Goal: Task Accomplishment & Management: Complete application form

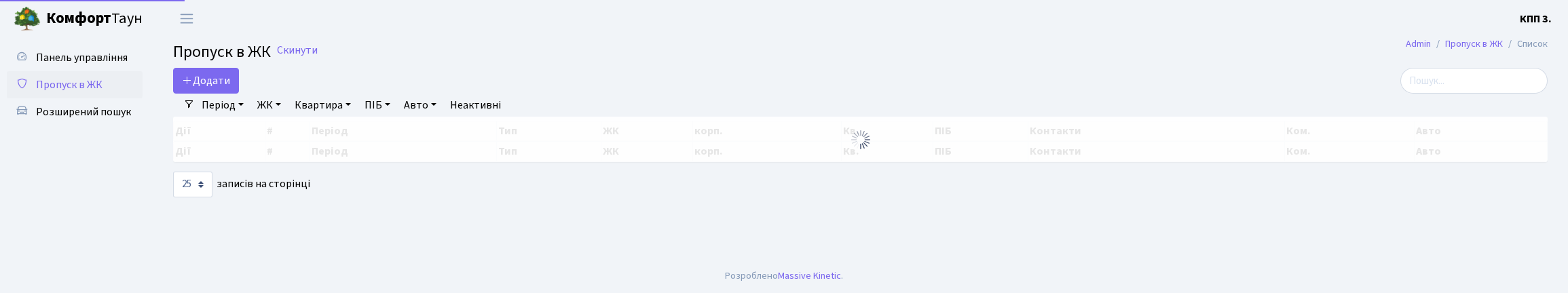
select select "25"
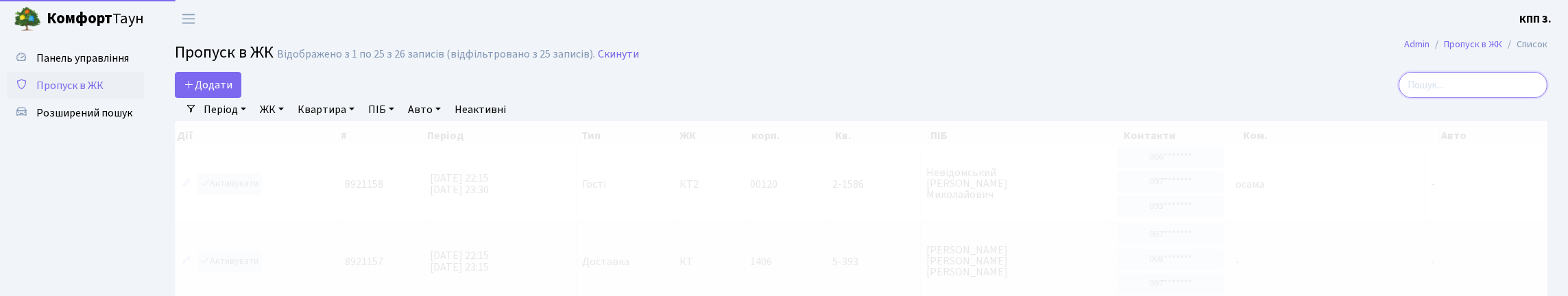
click at [1529, 98] on input "search" at bounding box center [1472, 84] width 149 height 26
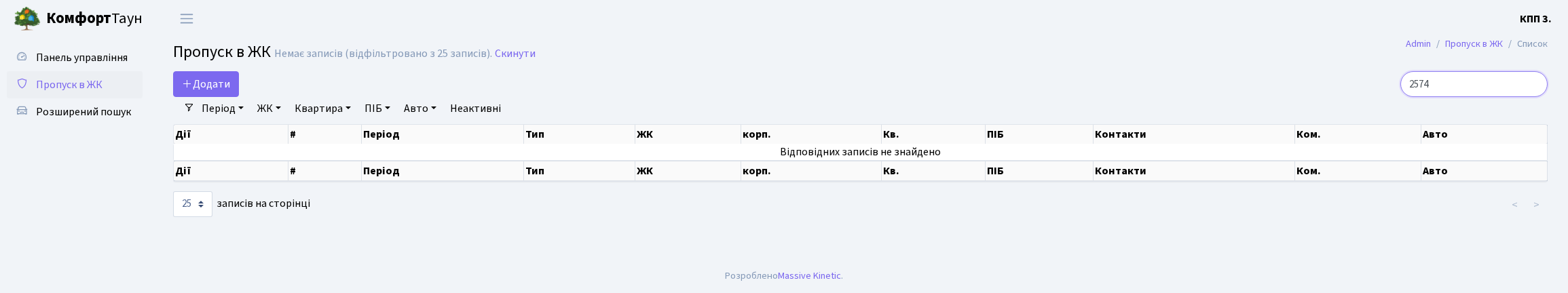
type input "2574"
click at [1530, 96] on input "2574" at bounding box center [1473, 84] width 147 height 26
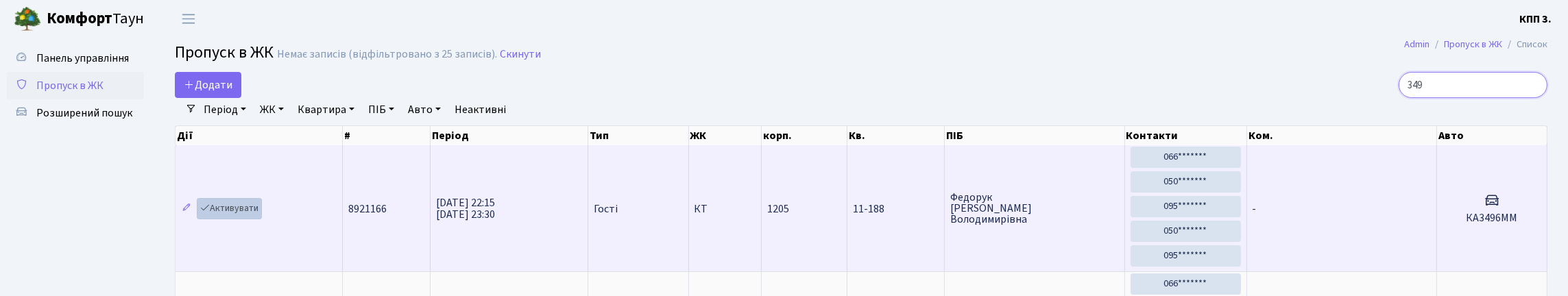
type input "349"
click at [240, 219] on link "Активувати" at bounding box center [229, 208] width 65 height 21
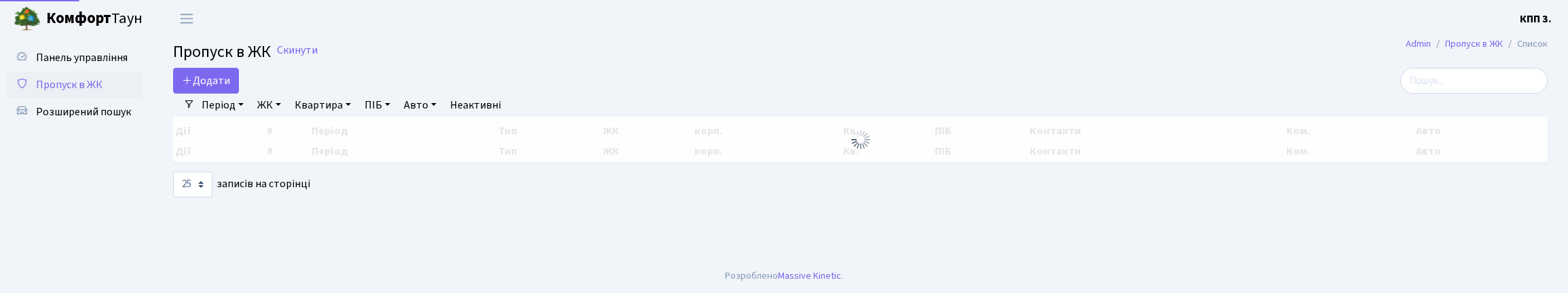
select select "25"
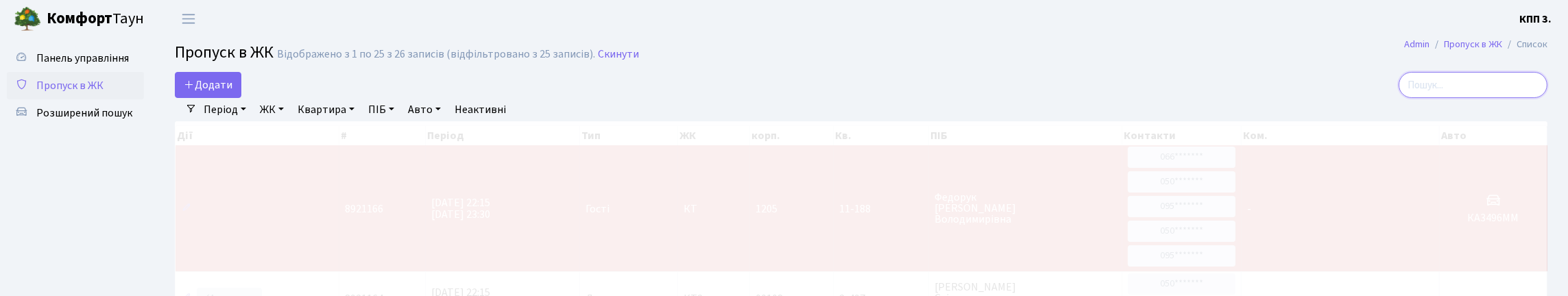
click at [1480, 98] on input "search" at bounding box center [1472, 84] width 149 height 26
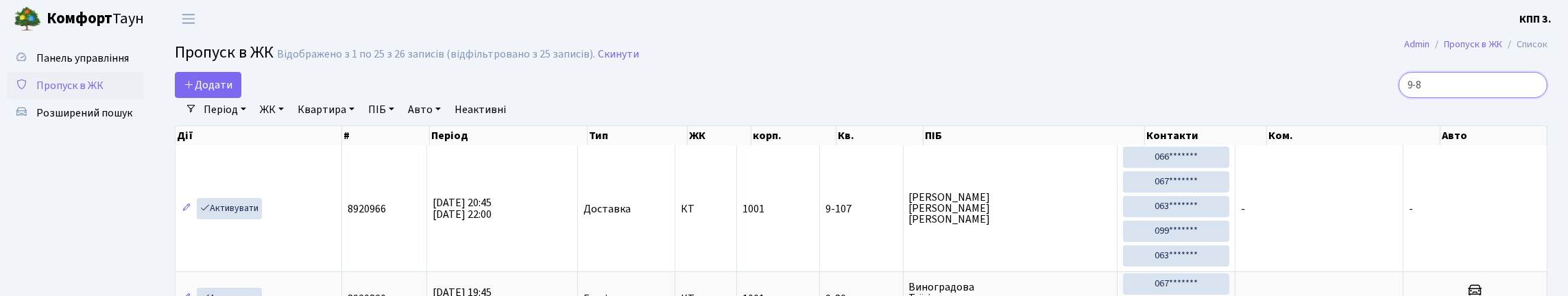
type input "9-84"
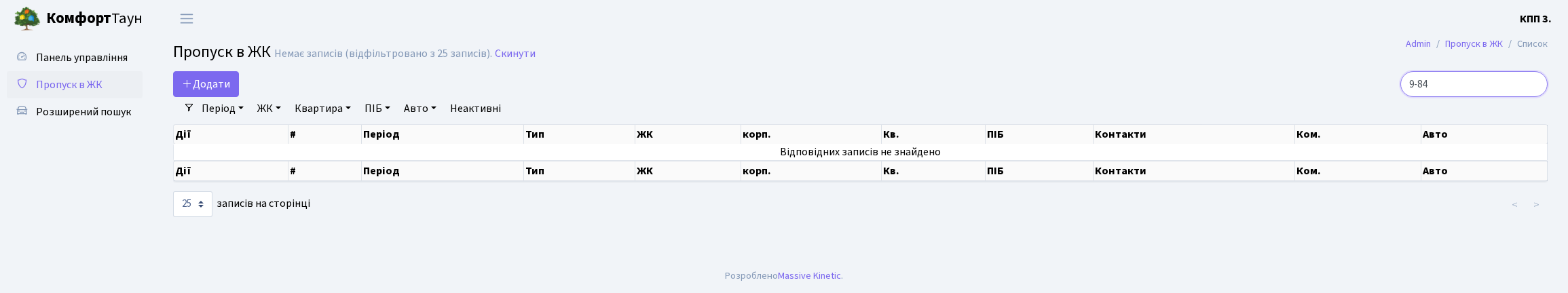
click at [1529, 97] on input "9-84" at bounding box center [1473, 84] width 147 height 26
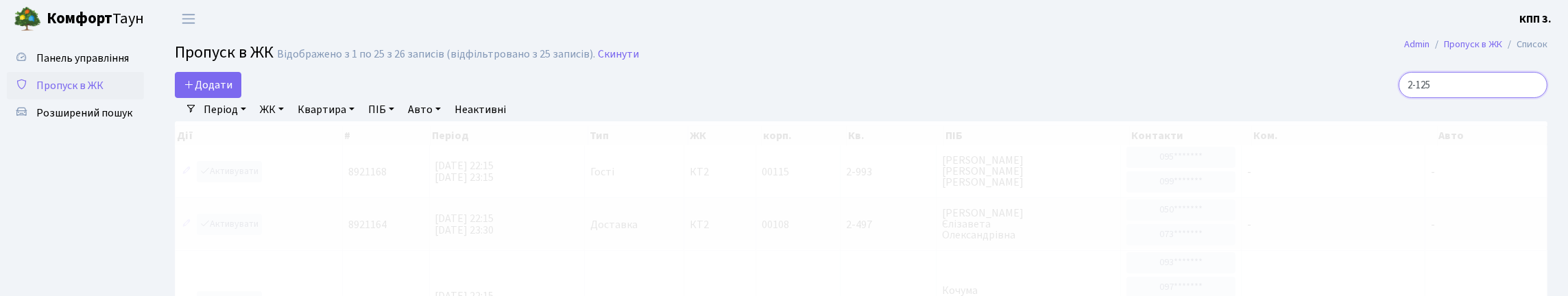
type input "2-1257"
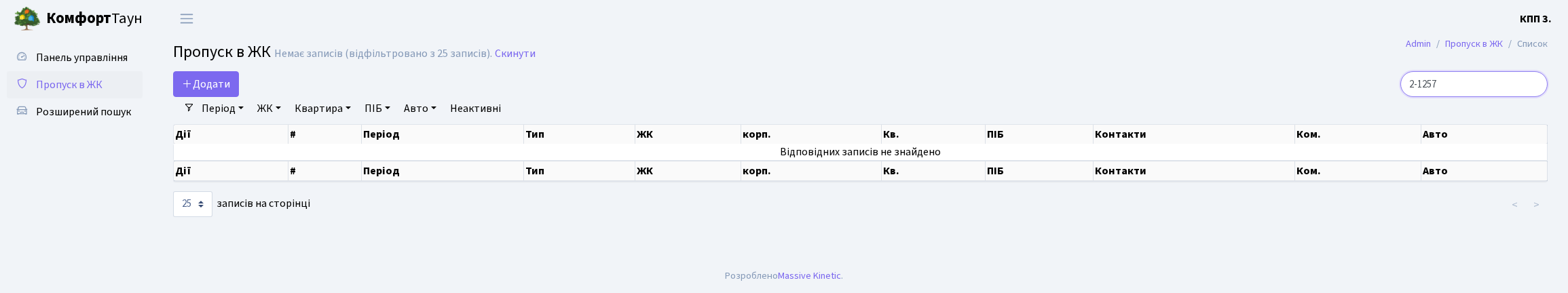
click at [1529, 96] on input "2-1257" at bounding box center [1473, 84] width 147 height 26
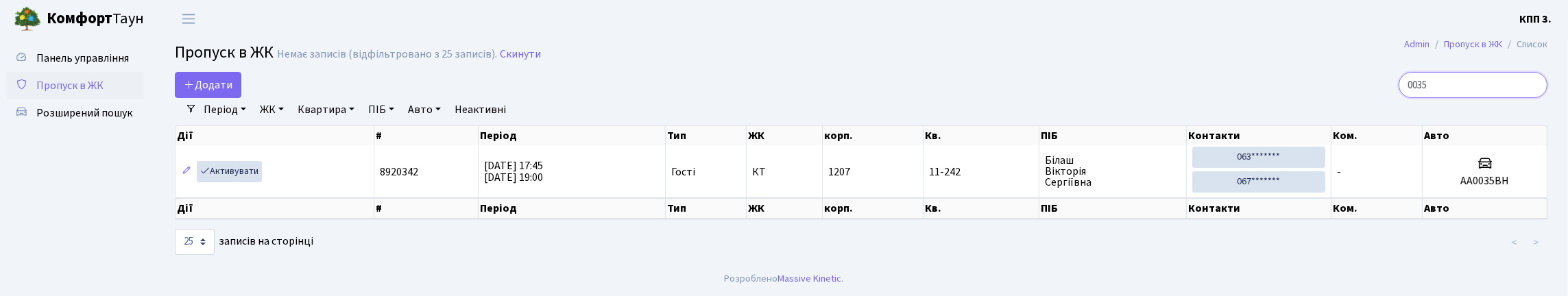
type input "0035"
click at [252, 182] on link "Активувати" at bounding box center [229, 171] width 65 height 21
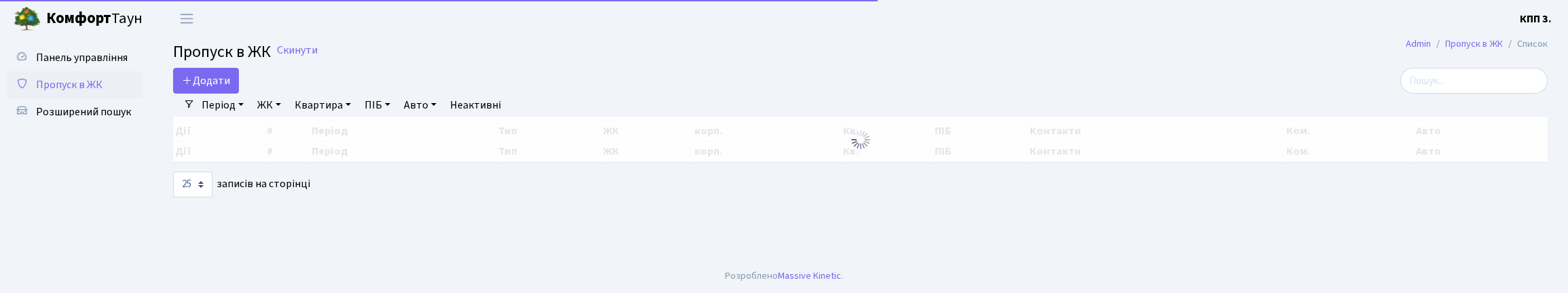
select select "25"
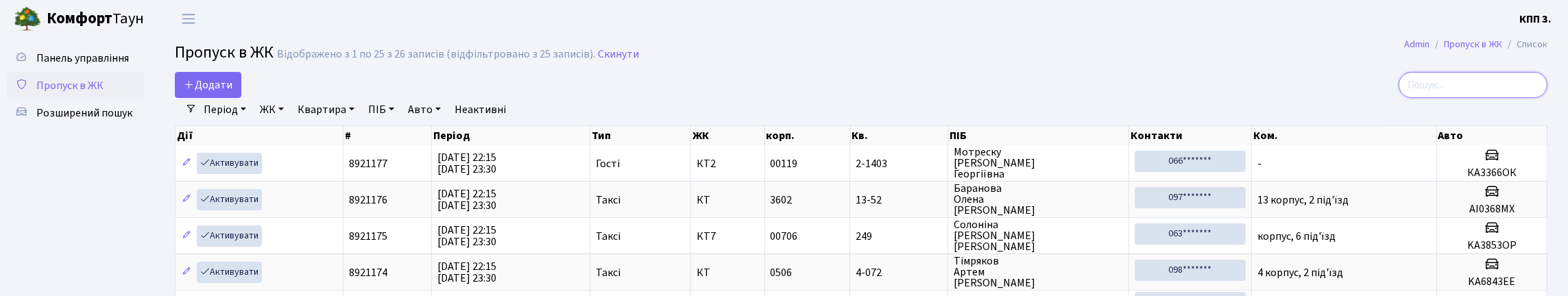
click at [1492, 94] on input "search" at bounding box center [1472, 84] width 149 height 26
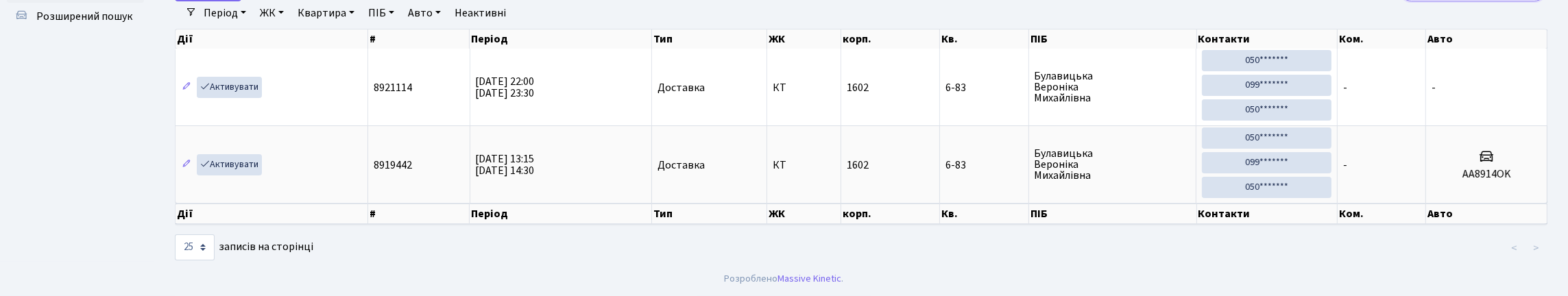
scroll to position [68, 0]
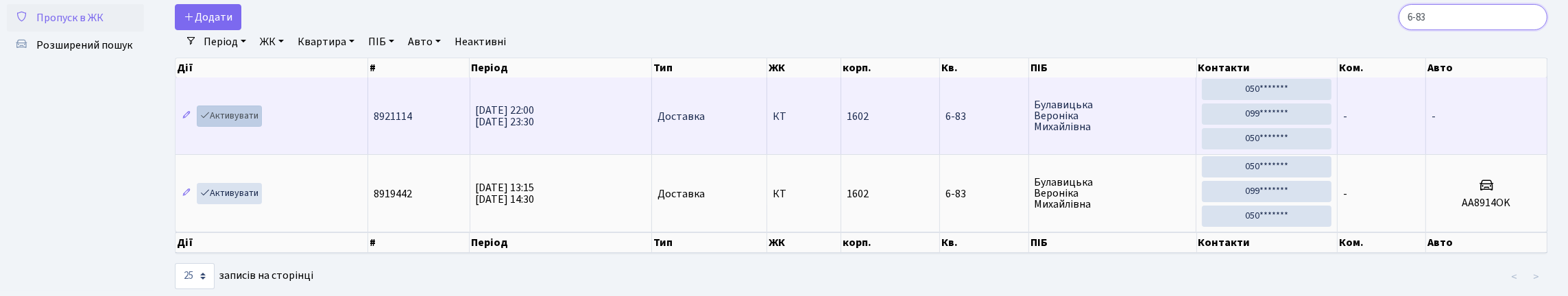
type input "6-83"
click at [246, 127] on link "Активувати" at bounding box center [229, 116] width 65 height 21
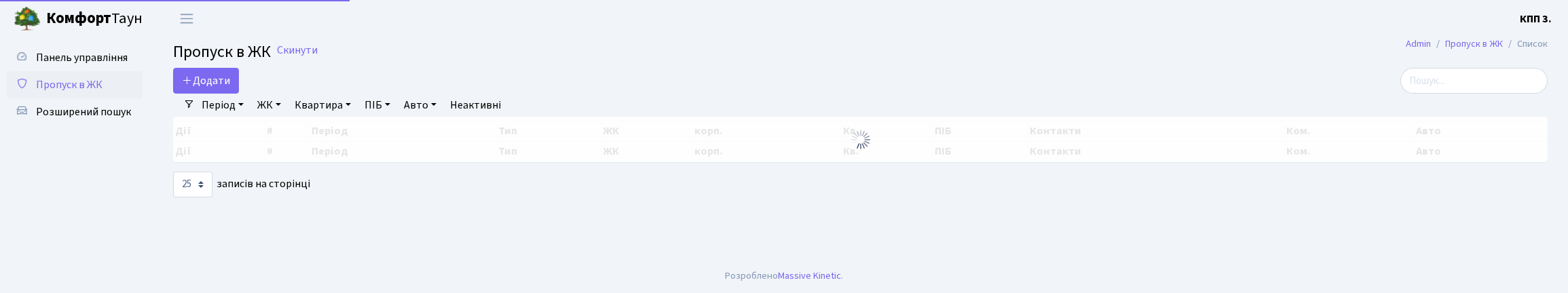
select select "25"
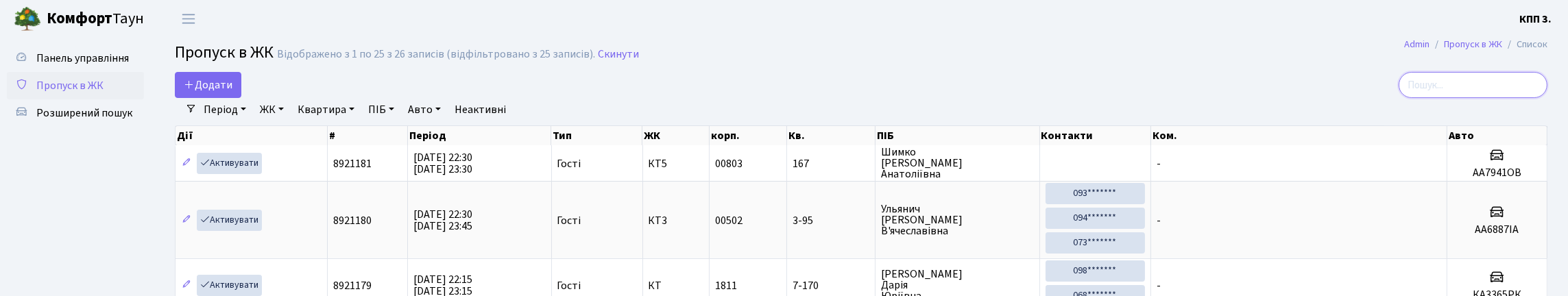
click at [1498, 96] on input "search" at bounding box center [1472, 84] width 149 height 26
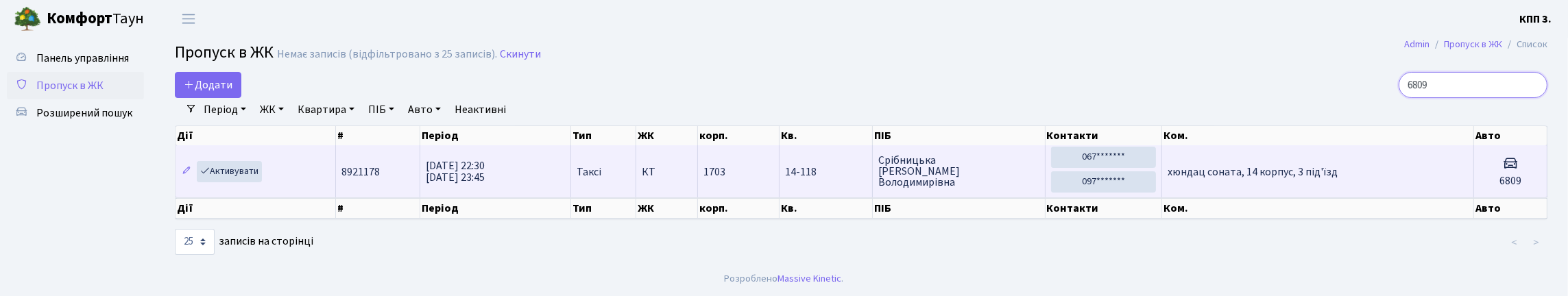
type input "6809"
click at [1410, 191] on td "хюндац соната, 14 корпус, 3 під'їзд" at bounding box center [1318, 171] width 312 height 52
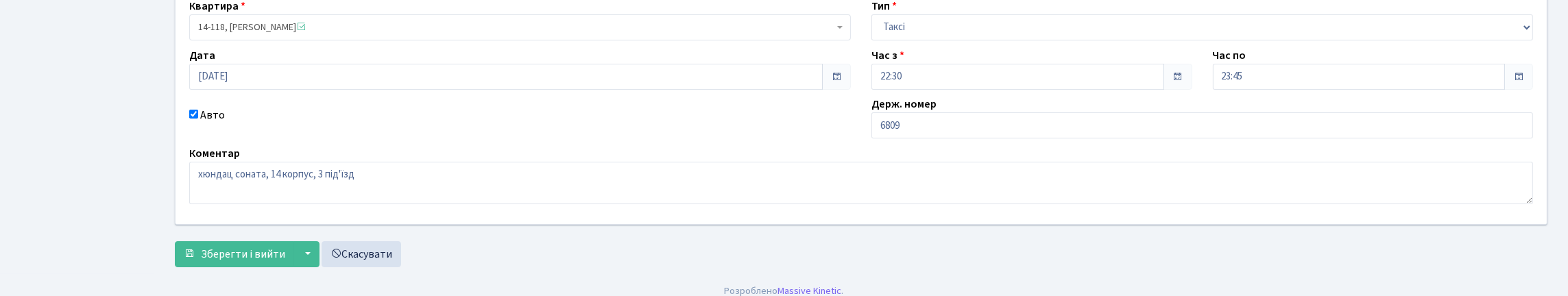
scroll to position [205, 0]
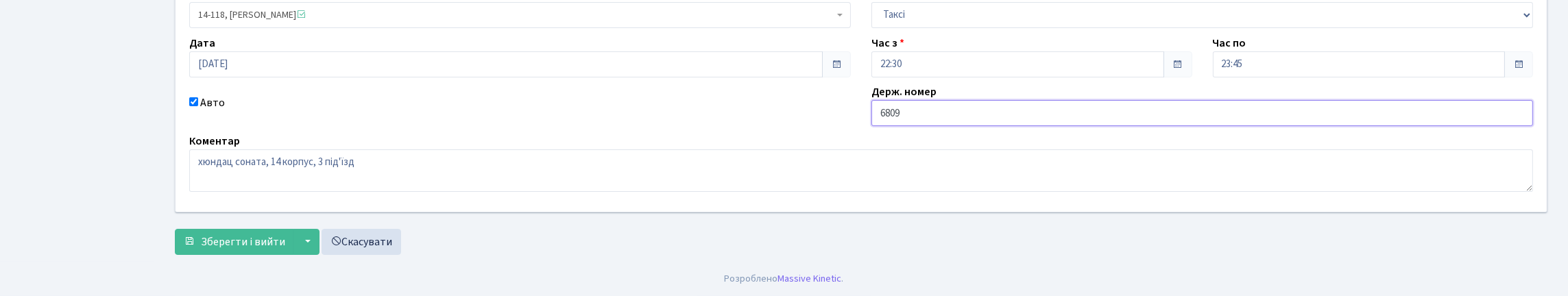
click at [941, 112] on input "6809" at bounding box center [1202, 113] width 661 height 26
type input "АІ6809ОА"
click at [250, 237] on span "Зберегти і вийти" at bounding box center [242, 241] width 85 height 15
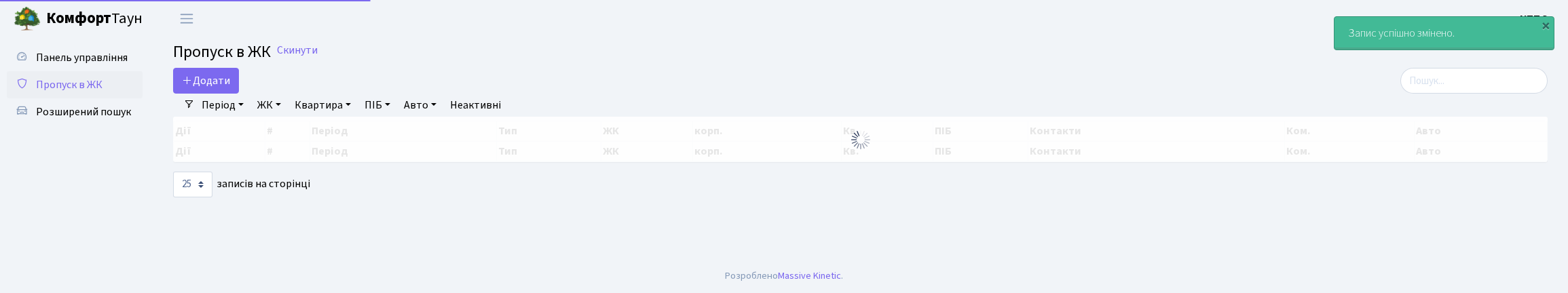
select select "25"
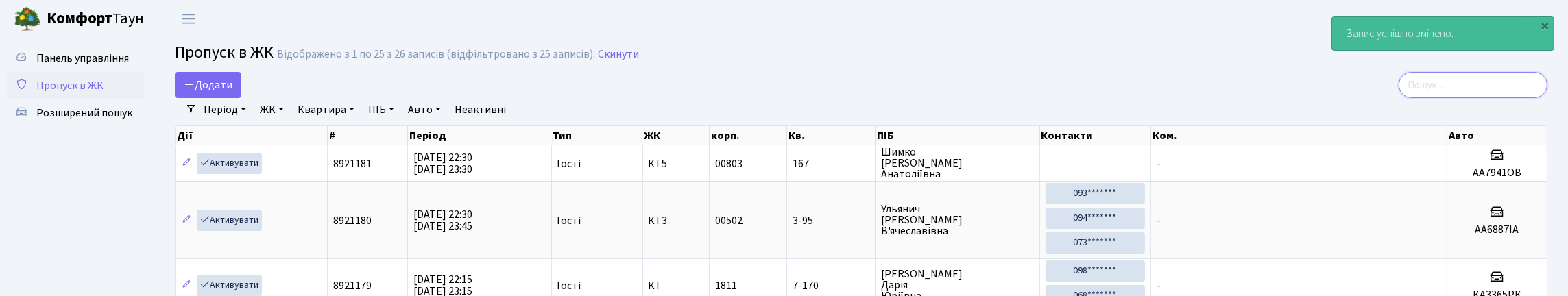
click at [1463, 98] on input "search" at bounding box center [1472, 84] width 149 height 26
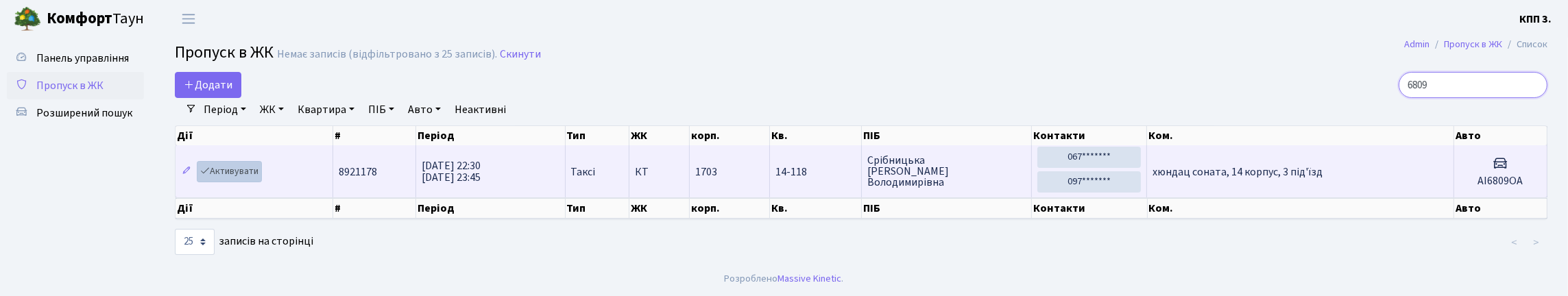
type input "6809"
click at [250, 182] on link "Активувати" at bounding box center [229, 171] width 65 height 21
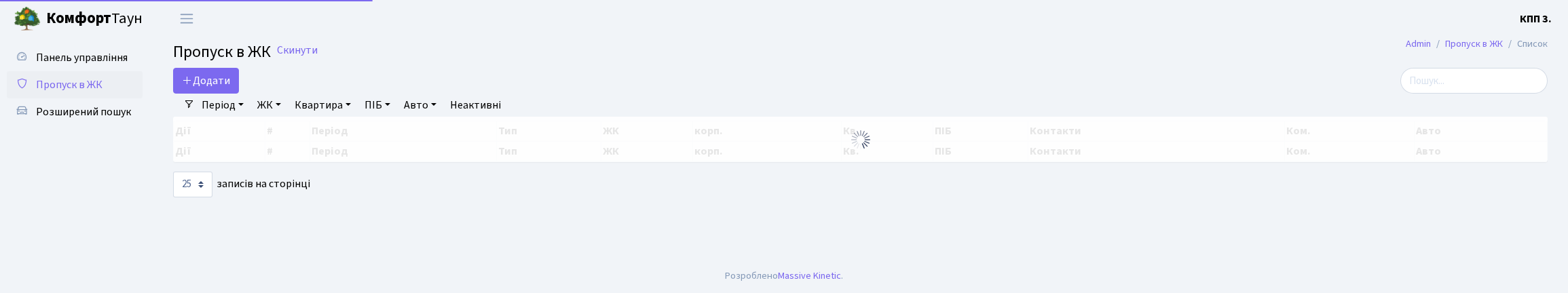
select select "25"
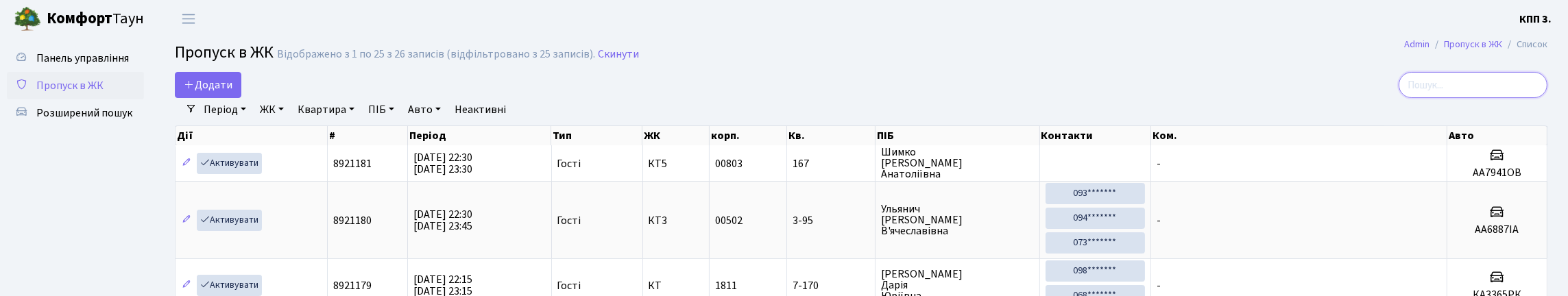
click at [1421, 88] on input "search" at bounding box center [1472, 84] width 149 height 26
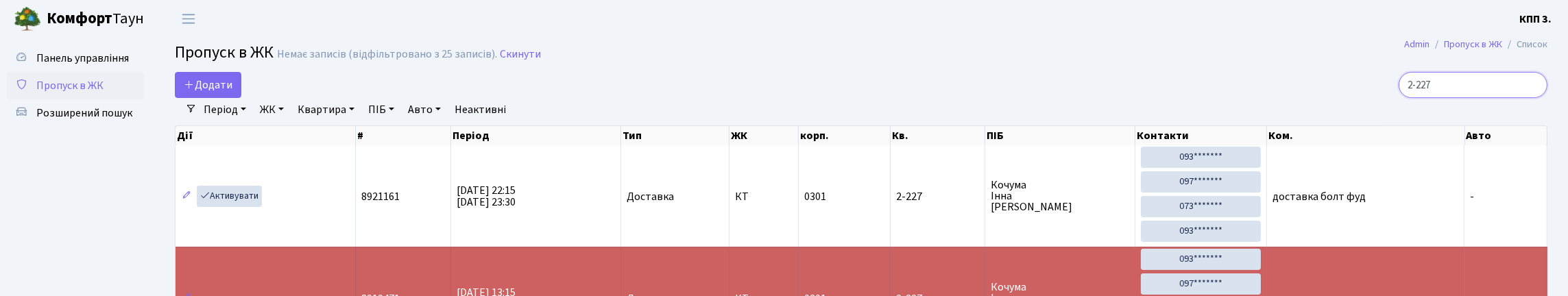
scroll to position [68, 0]
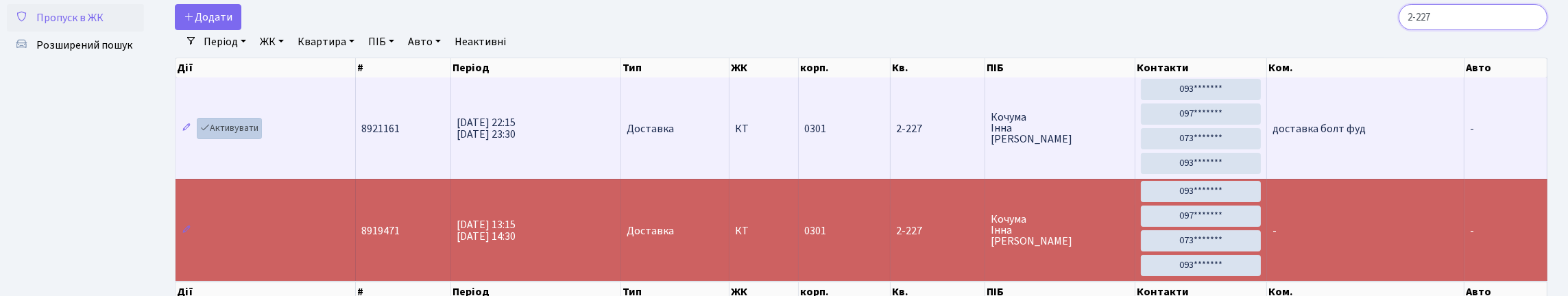
type input "2-227"
click at [240, 139] on link "Активувати" at bounding box center [229, 128] width 65 height 21
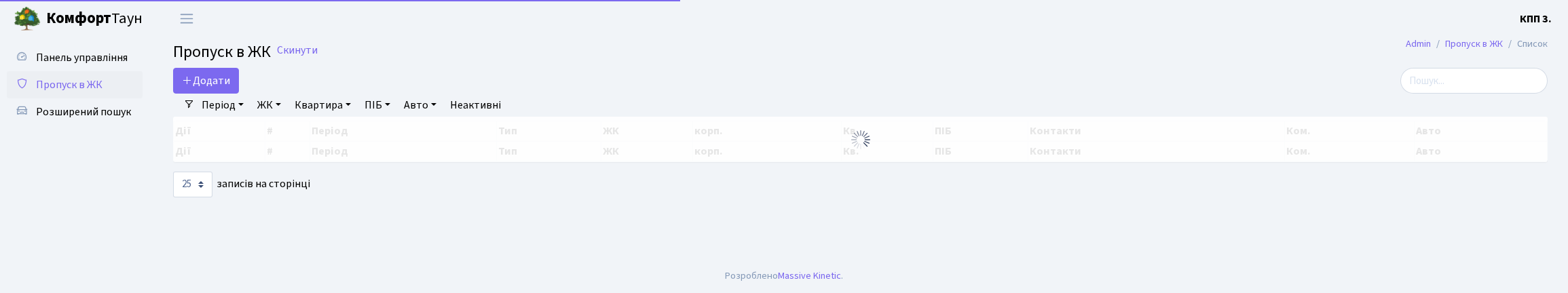
select select "25"
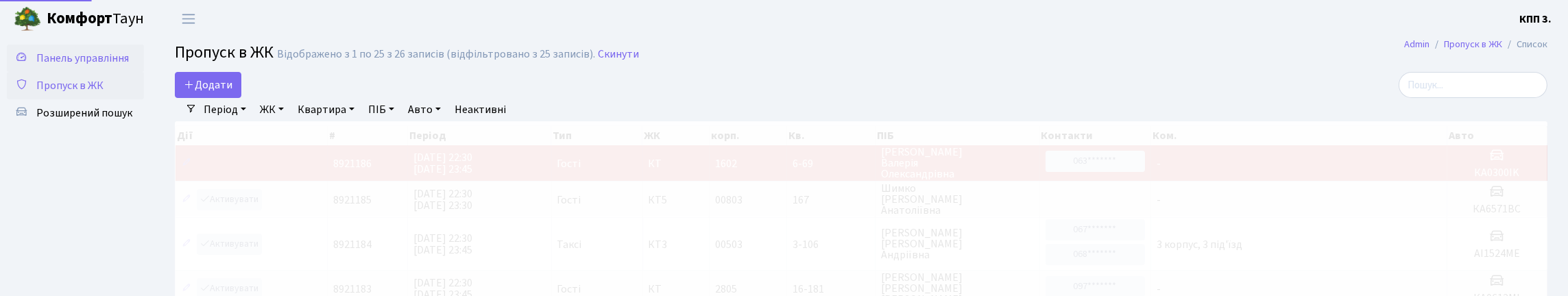
click at [83, 58] on span "Панель управління" at bounding box center [83, 58] width 93 height 15
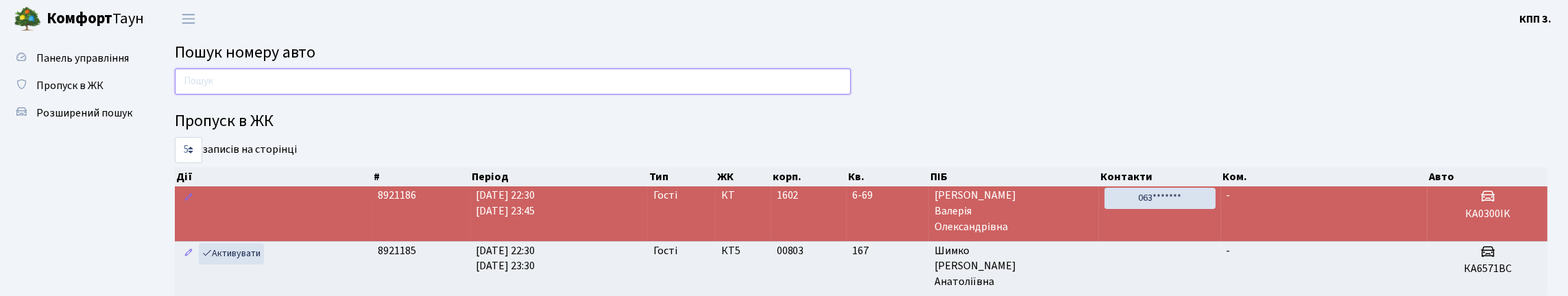
click at [226, 95] on input "text" at bounding box center [513, 82] width 676 height 26
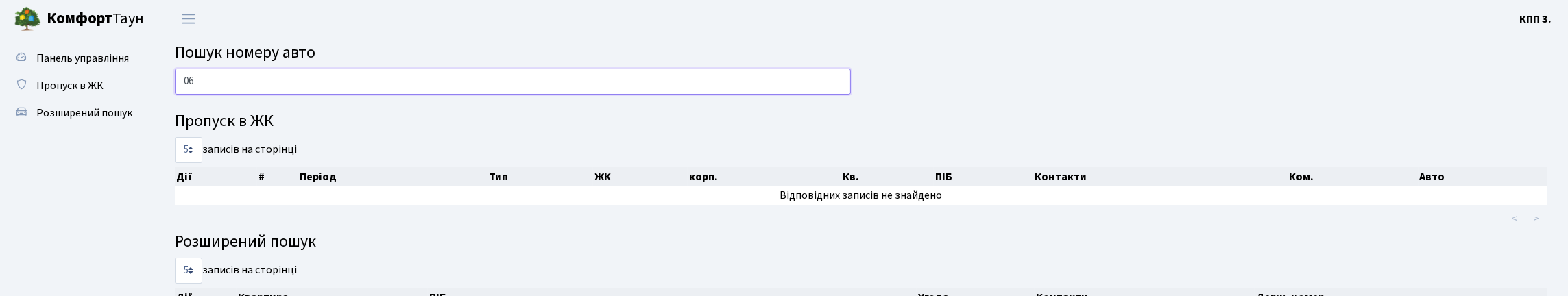
type input "0"
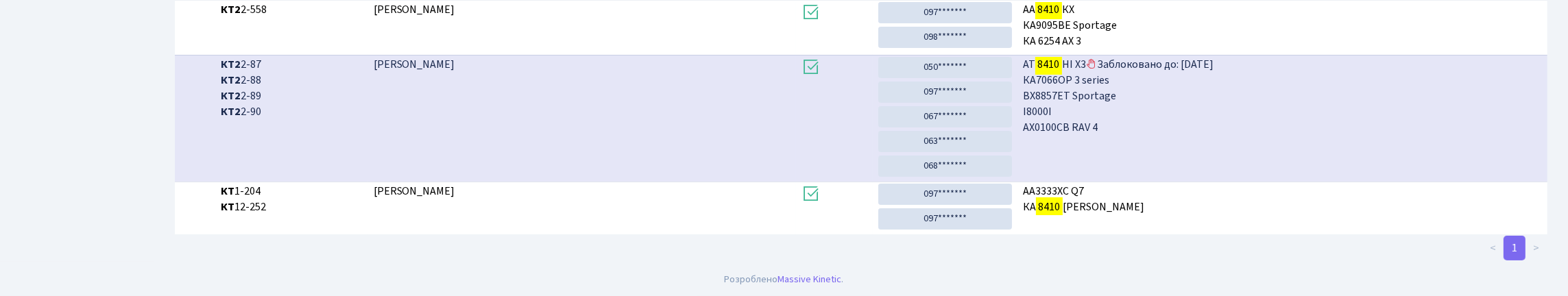
scroll to position [83, 0]
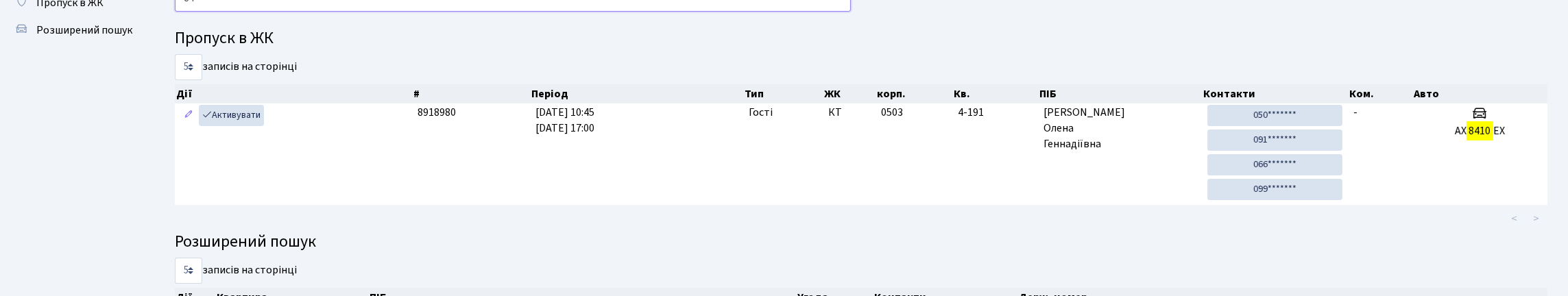
type input "8"
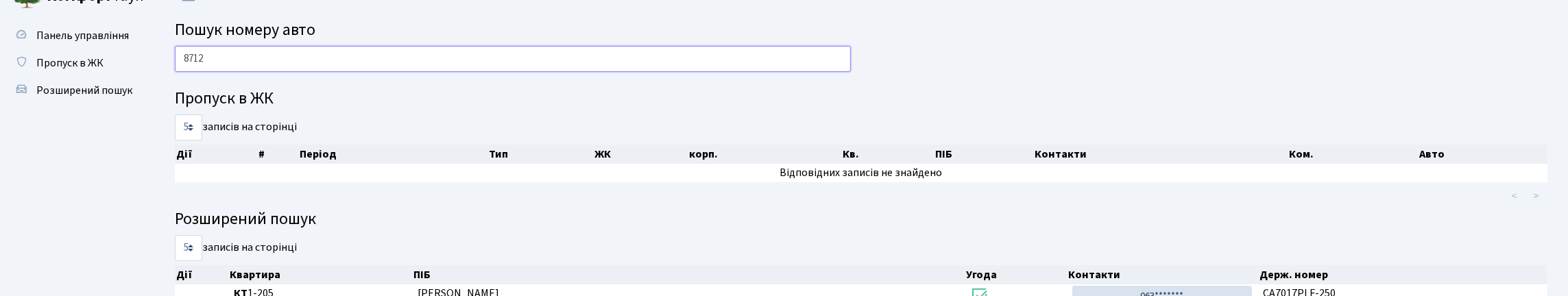
scroll to position [0, 0]
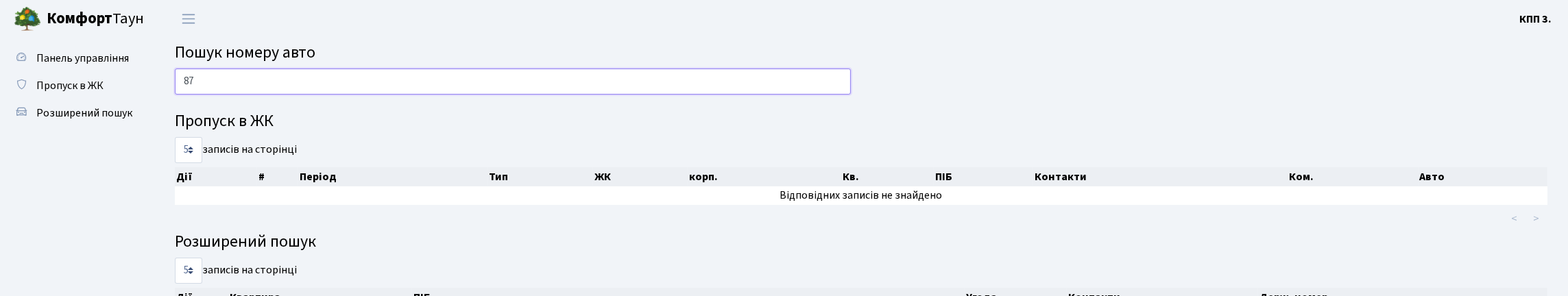
type input "8"
type input "2"
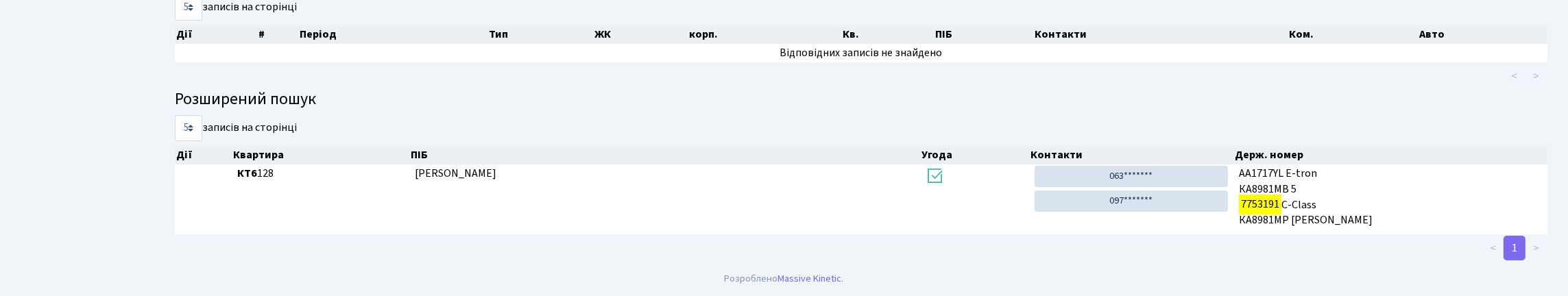
scroll to position [83, 0]
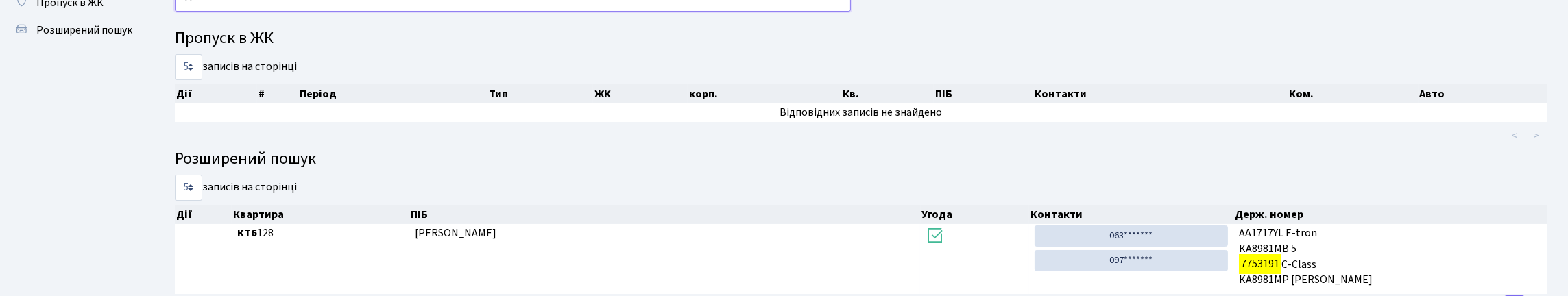
type input "7"
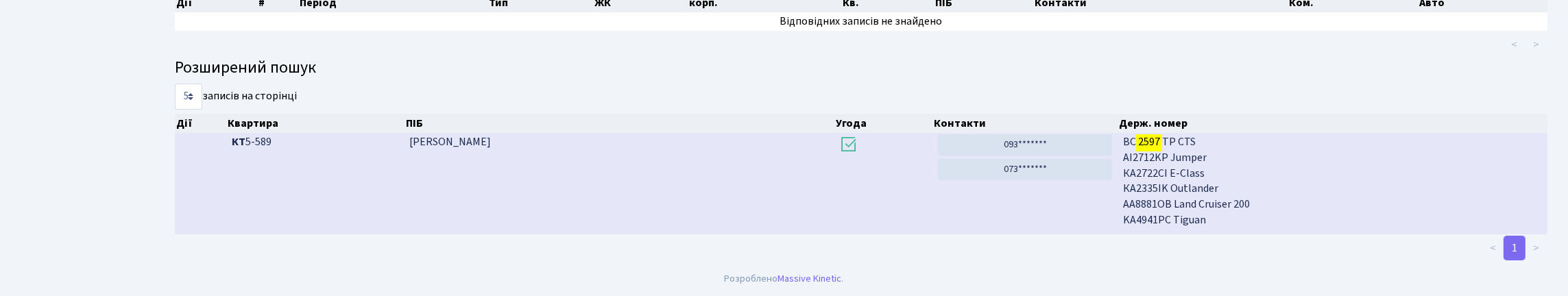
scroll to position [0, 0]
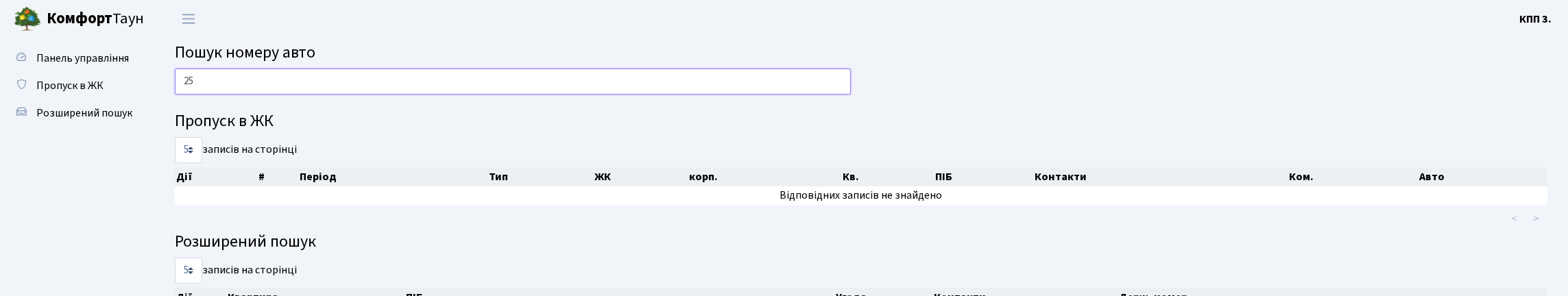
type input "2"
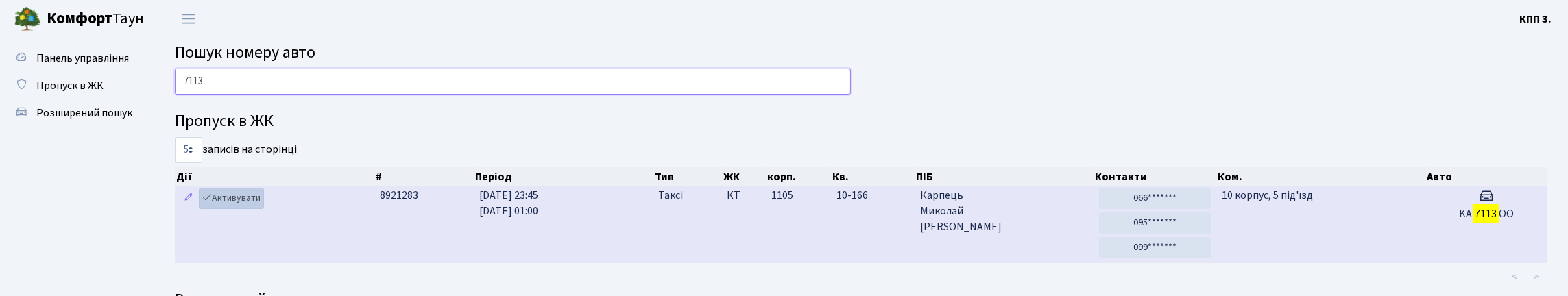
type input "7113"
click at [244, 209] on link "Активувати" at bounding box center [231, 198] width 65 height 21
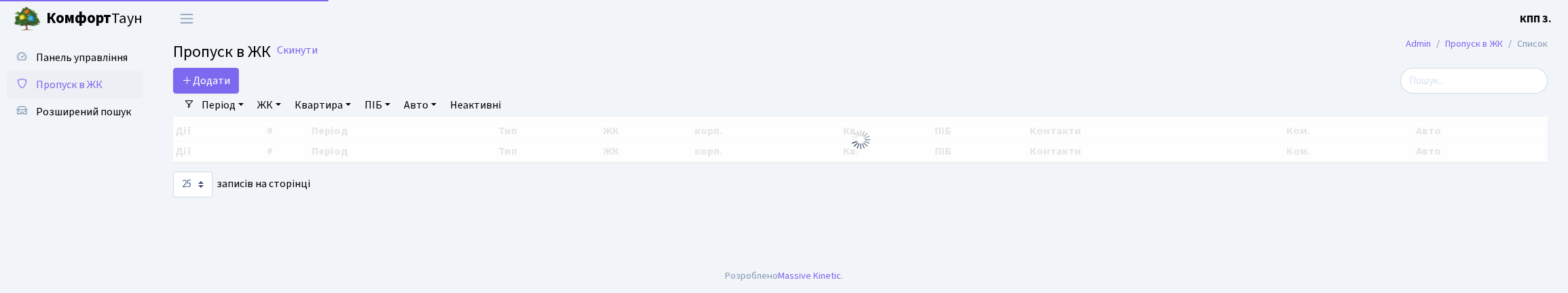
select select "25"
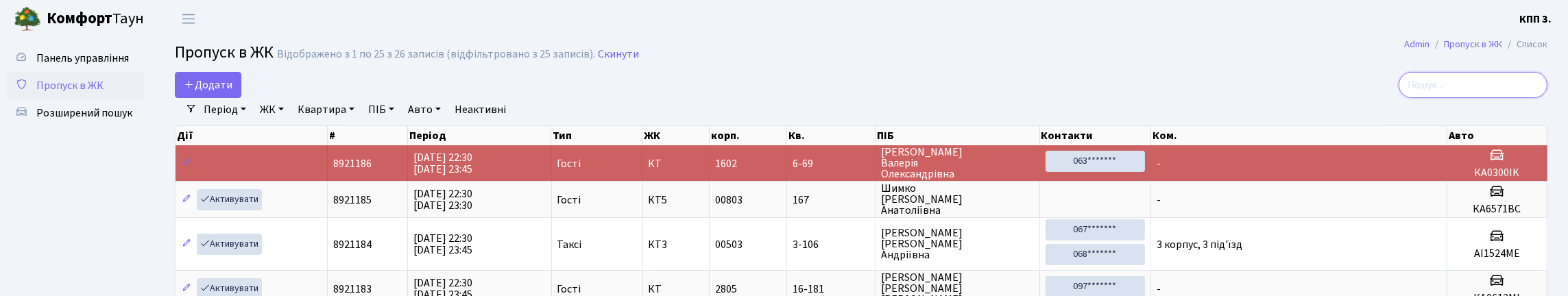
click at [1474, 96] on input "search" at bounding box center [1472, 84] width 149 height 26
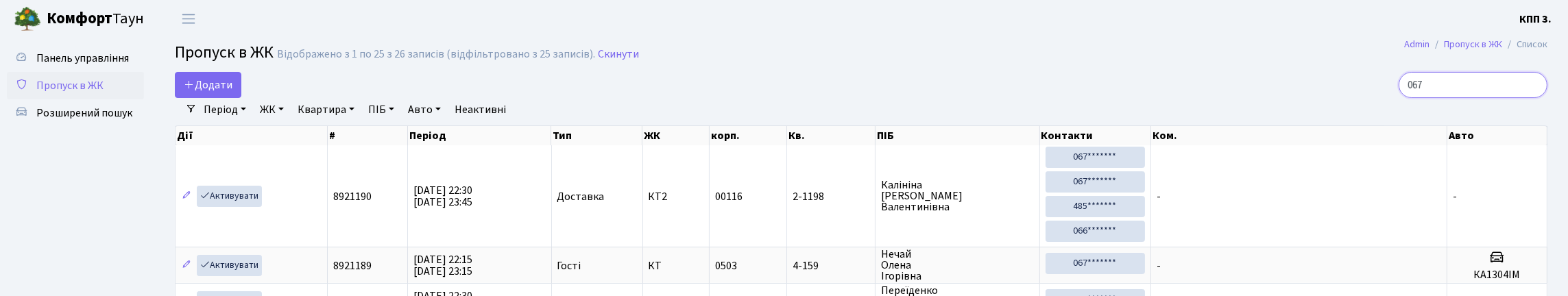
type input "0676"
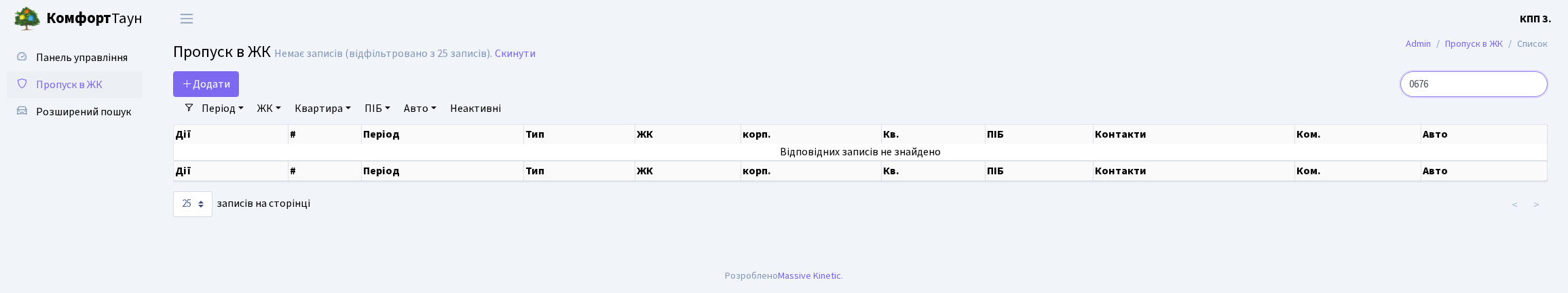
click at [1529, 97] on input "0676" at bounding box center [1473, 84] width 147 height 26
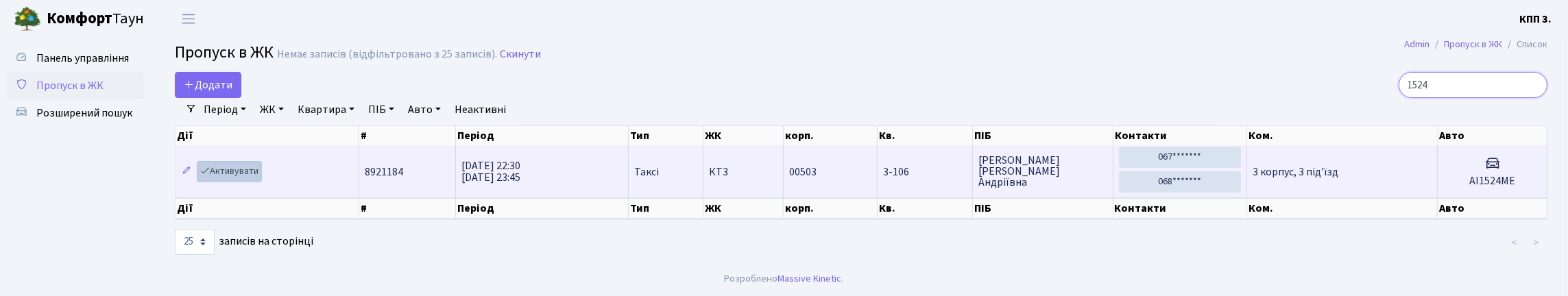
type input "1524"
click at [244, 182] on link "Активувати" at bounding box center [229, 171] width 65 height 21
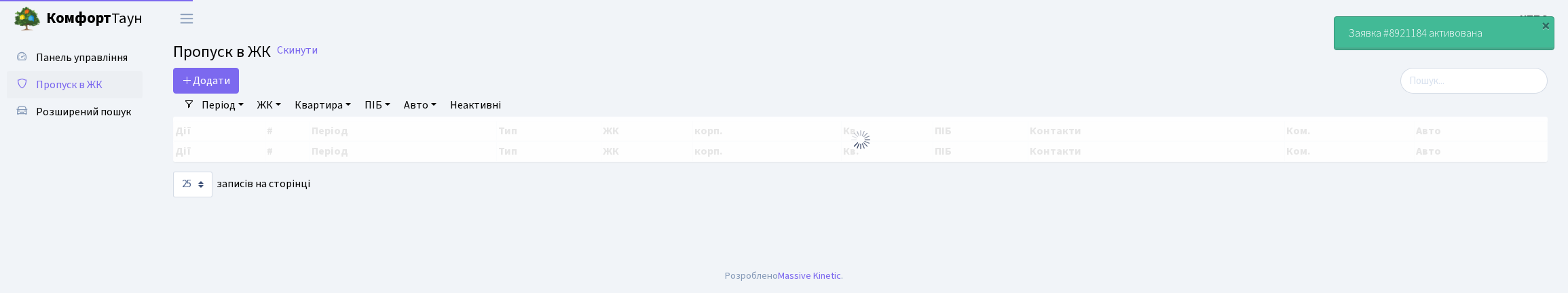
select select "25"
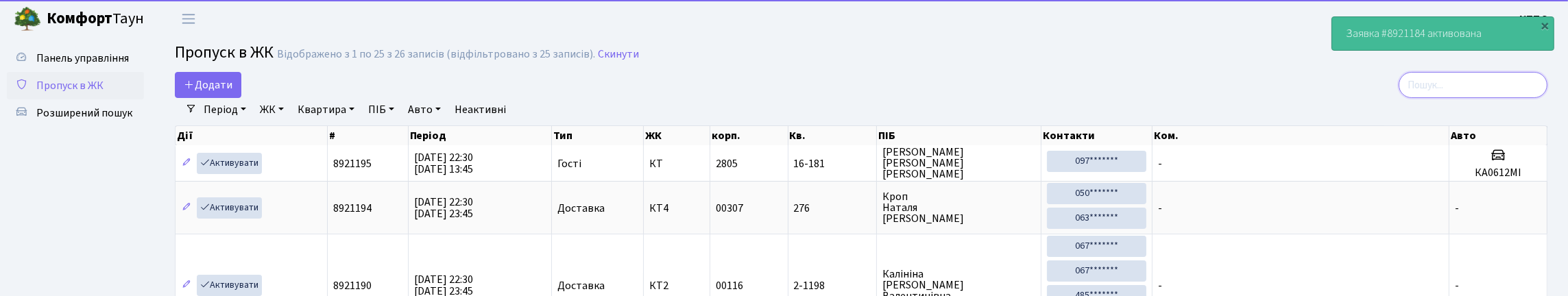
click at [1463, 98] on input "search" at bounding box center [1472, 84] width 149 height 26
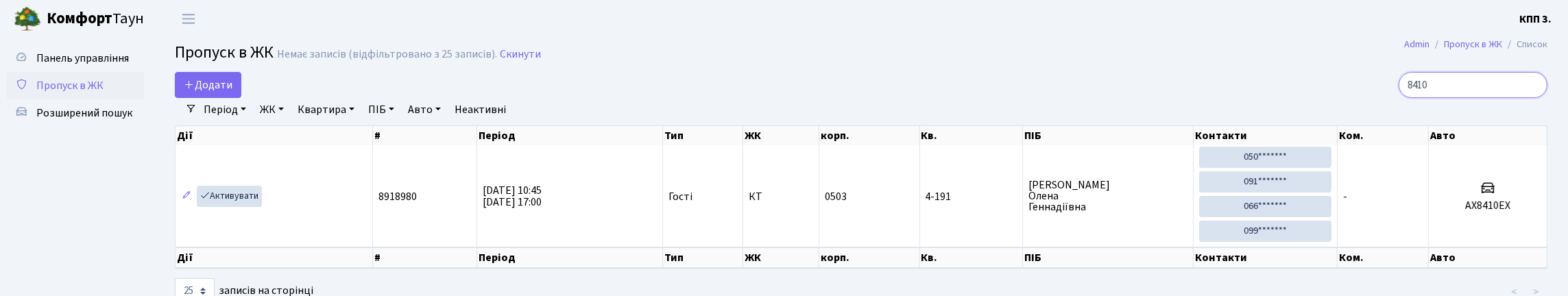
type input "8410"
click at [1529, 97] on input "8410" at bounding box center [1472, 84] width 149 height 26
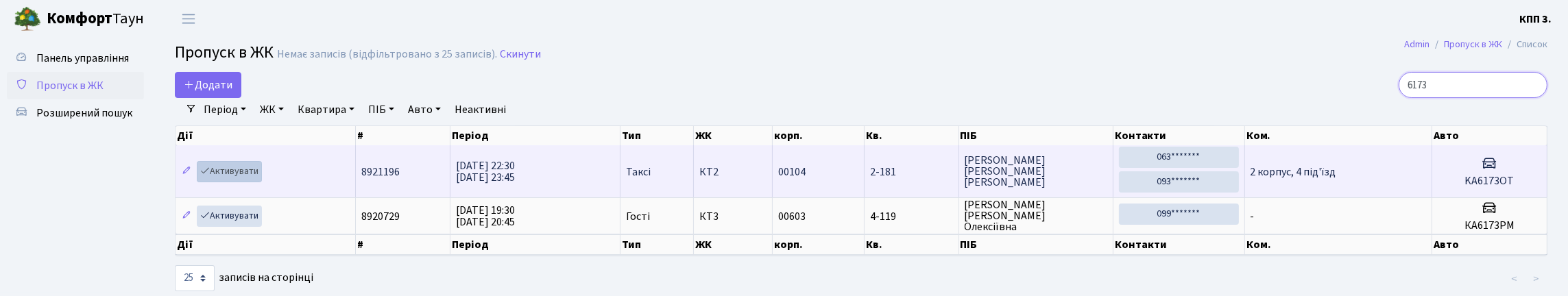
type input "6173"
click at [245, 182] on link "Активувати" at bounding box center [229, 171] width 65 height 21
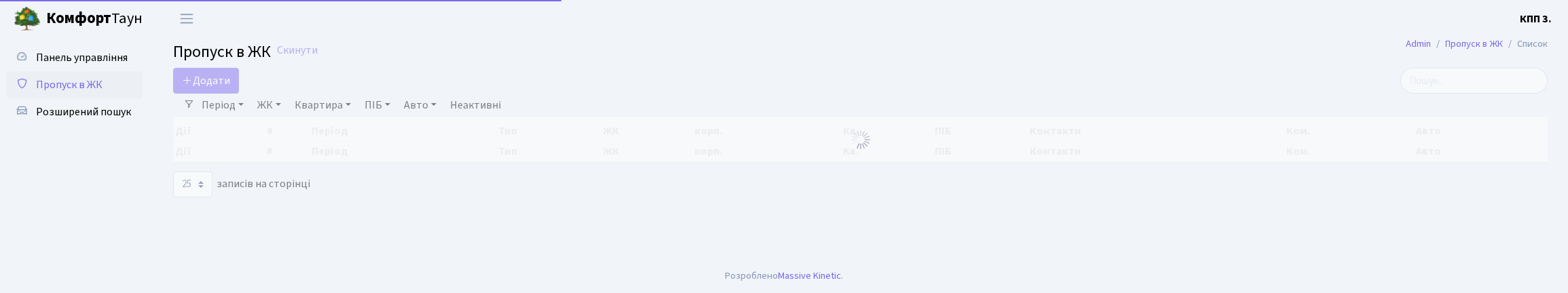
select select "25"
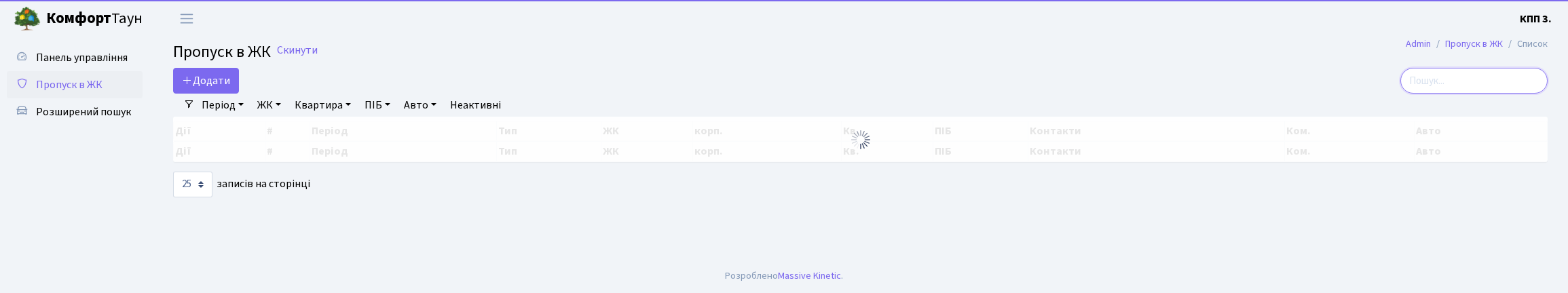
click at [1484, 94] on input "search" at bounding box center [1473, 81] width 147 height 26
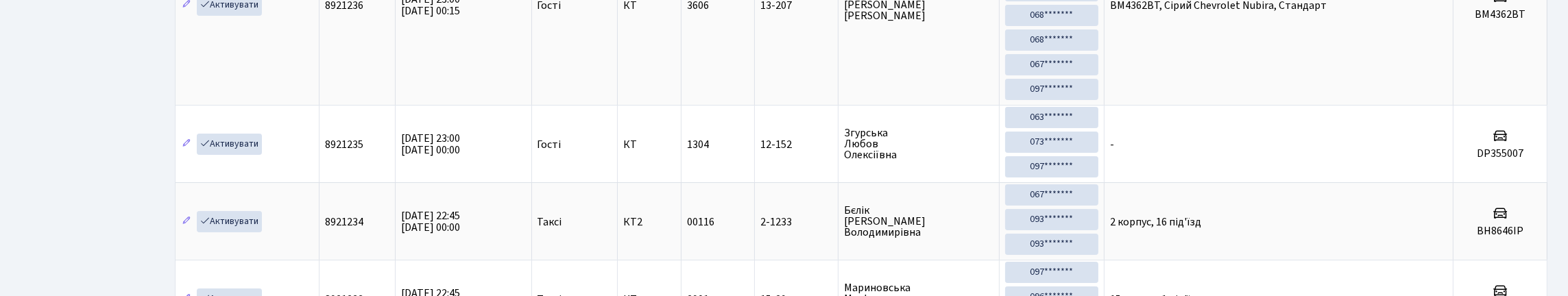
scroll to position [411, 0]
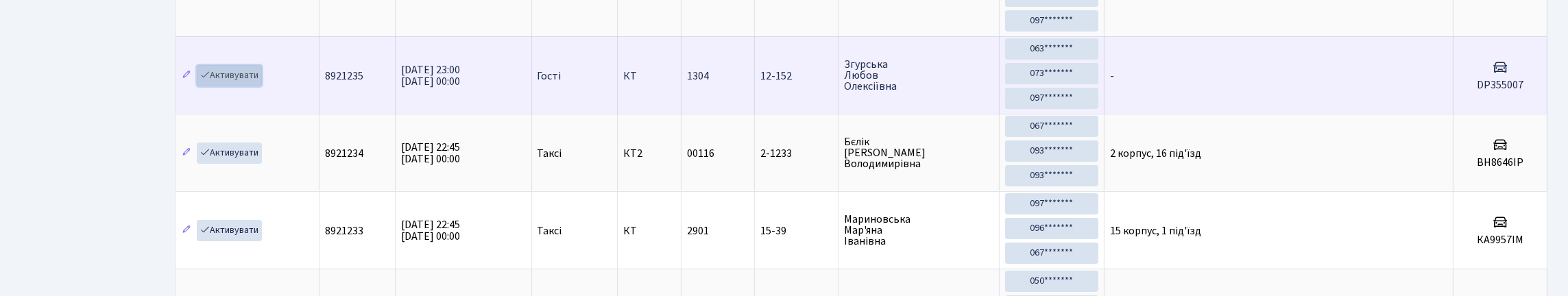
click at [242, 86] on link "Активувати" at bounding box center [229, 75] width 65 height 21
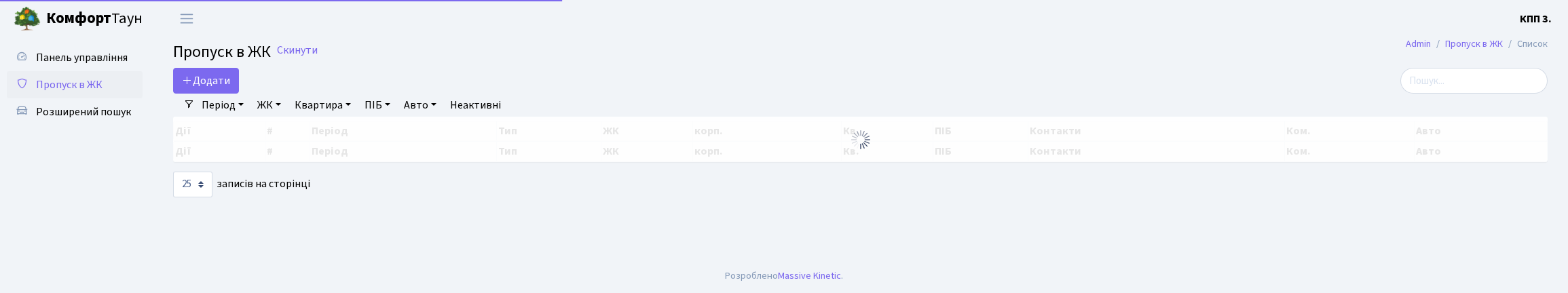
select select "25"
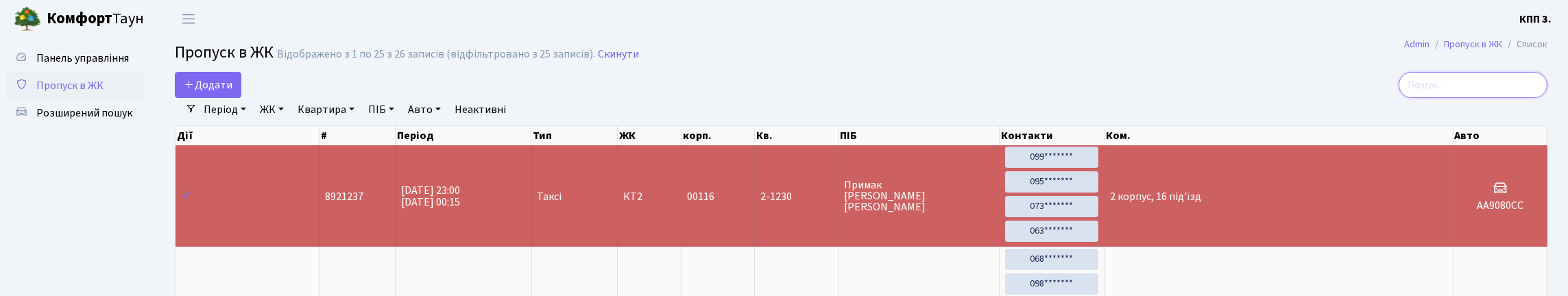
click at [1509, 98] on input "search" at bounding box center [1472, 84] width 149 height 26
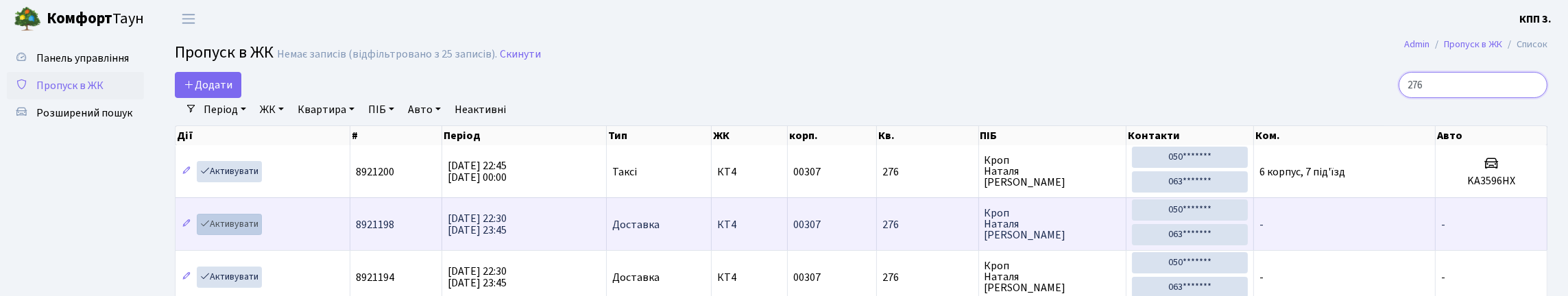
type input "276"
click at [243, 235] on link "Активувати" at bounding box center [229, 224] width 65 height 21
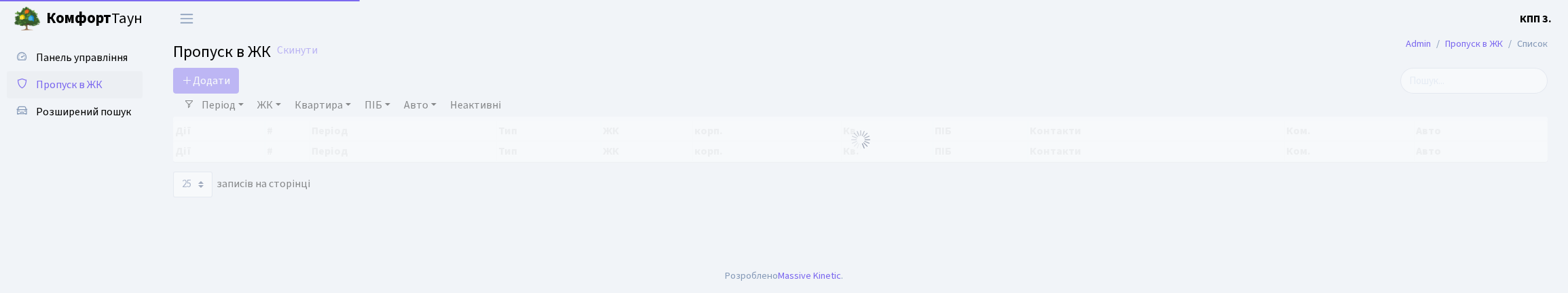
select select "25"
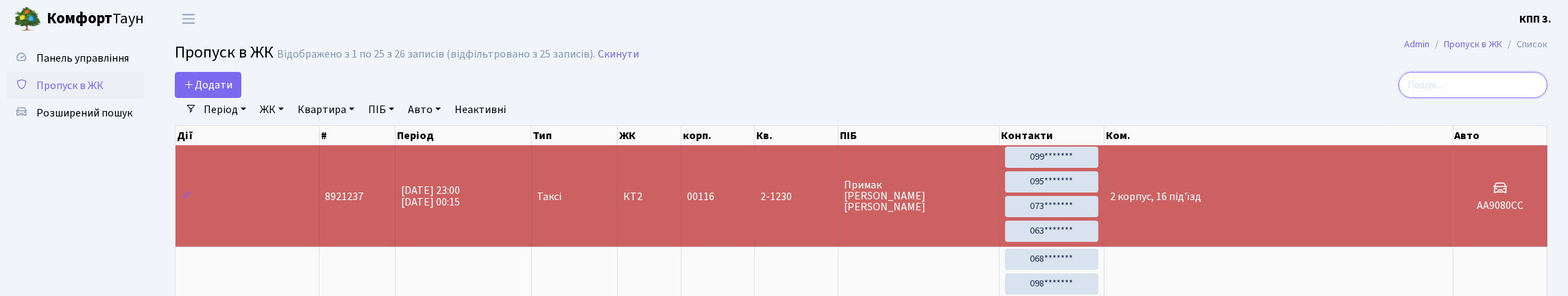
click at [1519, 98] on input "search" at bounding box center [1472, 84] width 149 height 26
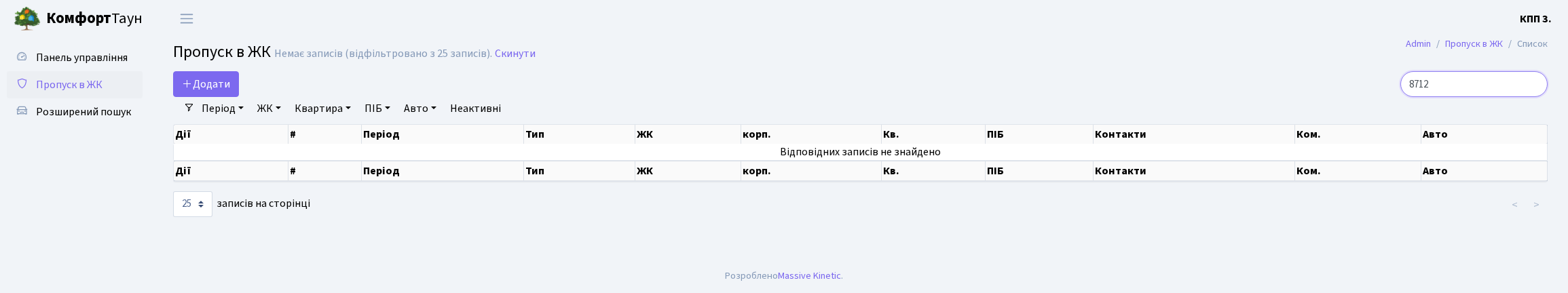
type input "8712"
click at [1530, 95] on input "8712" at bounding box center [1473, 84] width 147 height 26
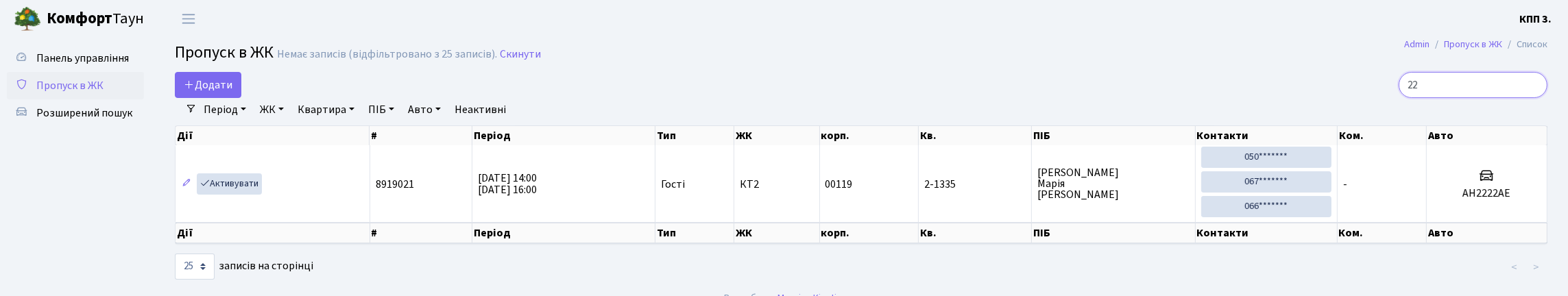
type input "2"
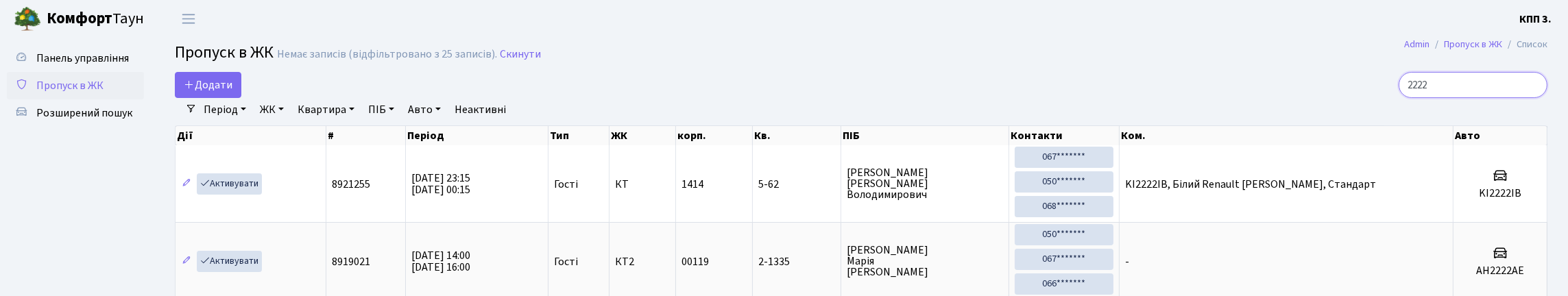
type input "2222"
click at [254, 195] on link "Активувати" at bounding box center [229, 184] width 65 height 21
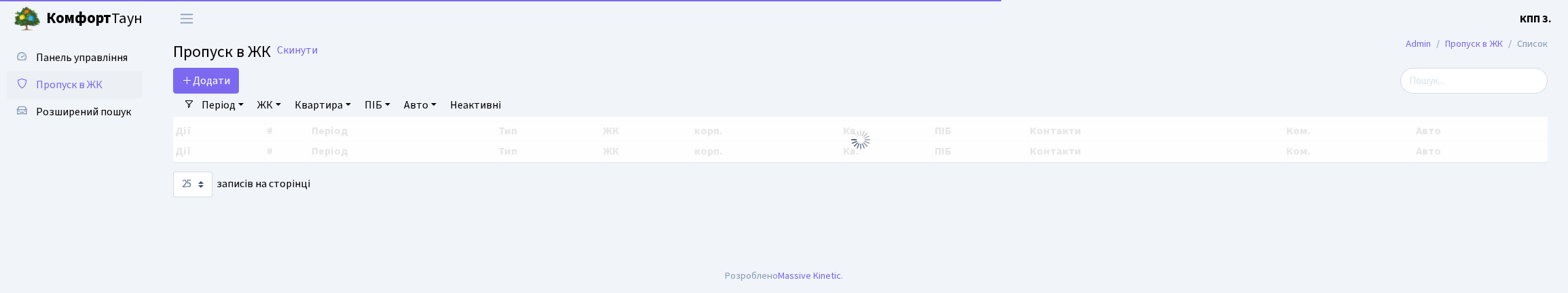
select select "25"
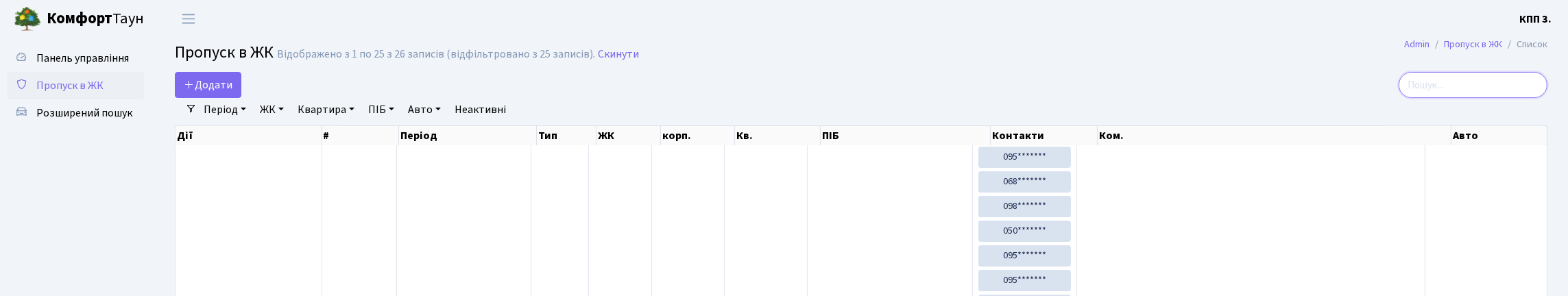
click at [1523, 97] on input "search" at bounding box center [1472, 84] width 149 height 26
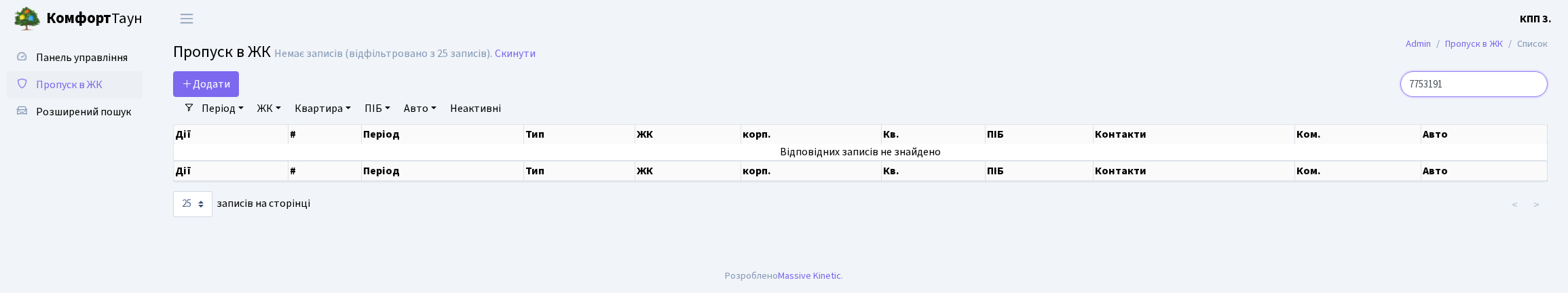
type input "7753191"
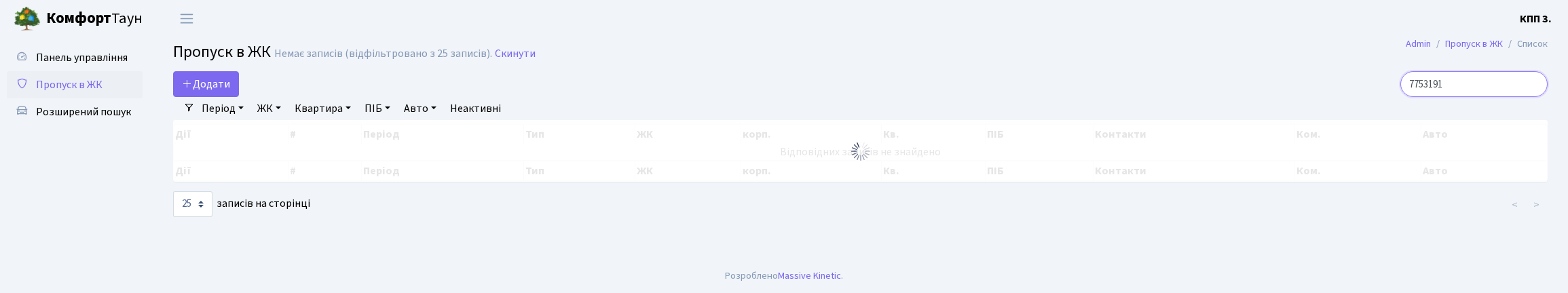
click at [1528, 95] on input "7753191" at bounding box center [1473, 84] width 147 height 26
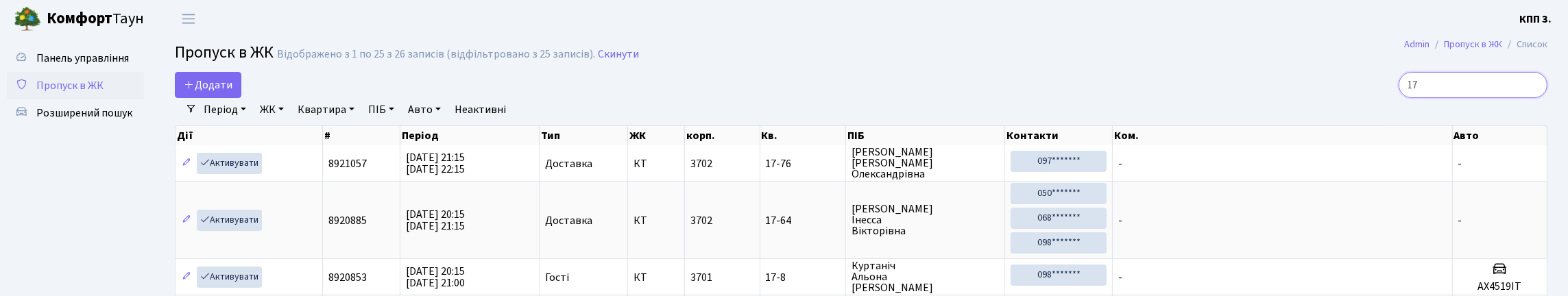
type input "1"
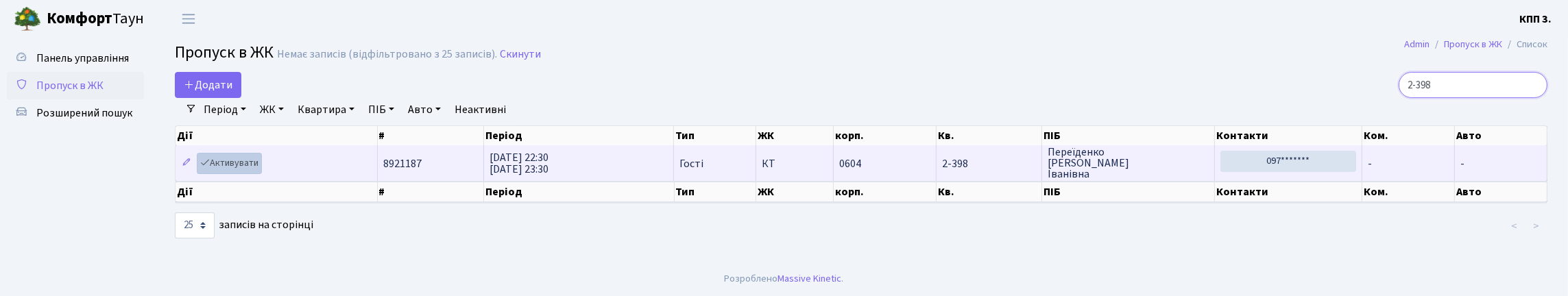
type input "2-398"
click at [246, 174] on link "Активувати" at bounding box center [229, 163] width 65 height 21
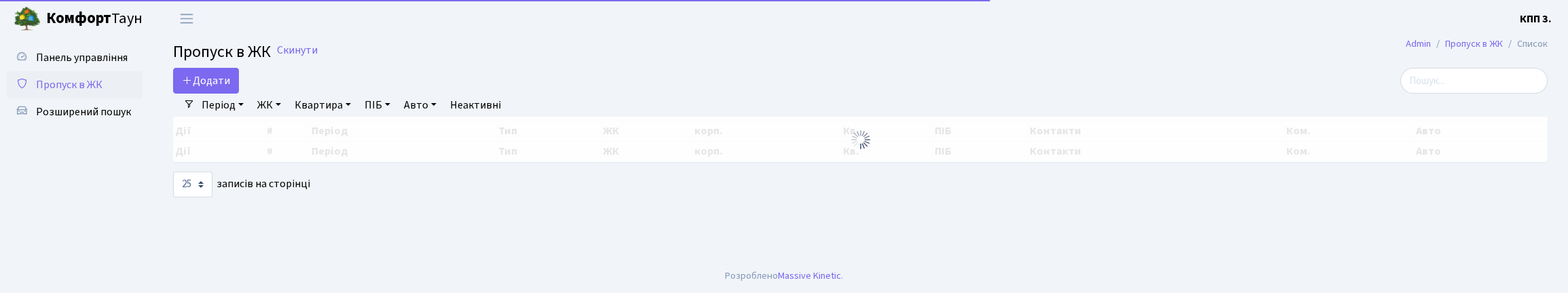
select select "25"
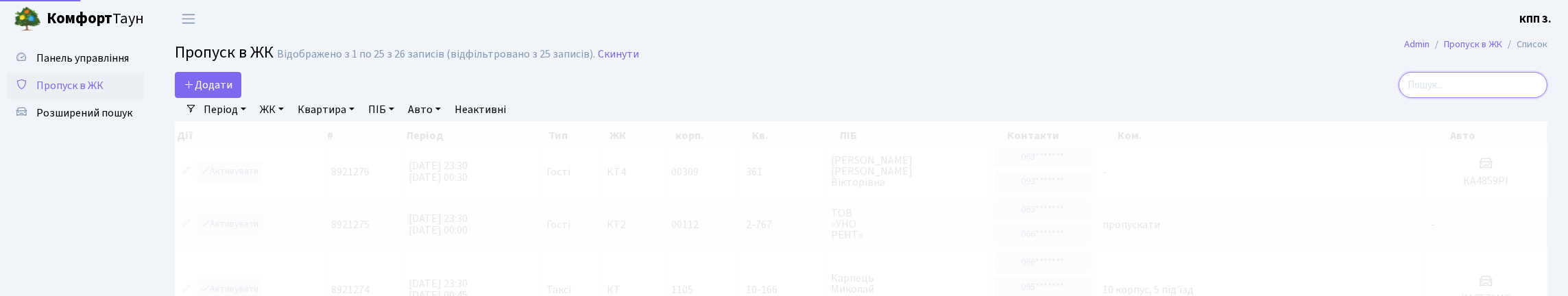
click at [1458, 97] on input "search" at bounding box center [1472, 84] width 149 height 26
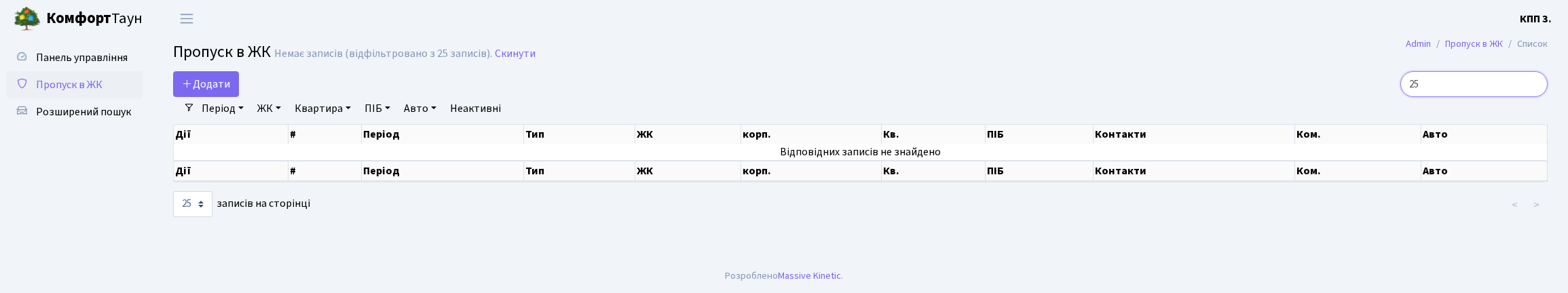
type input "2"
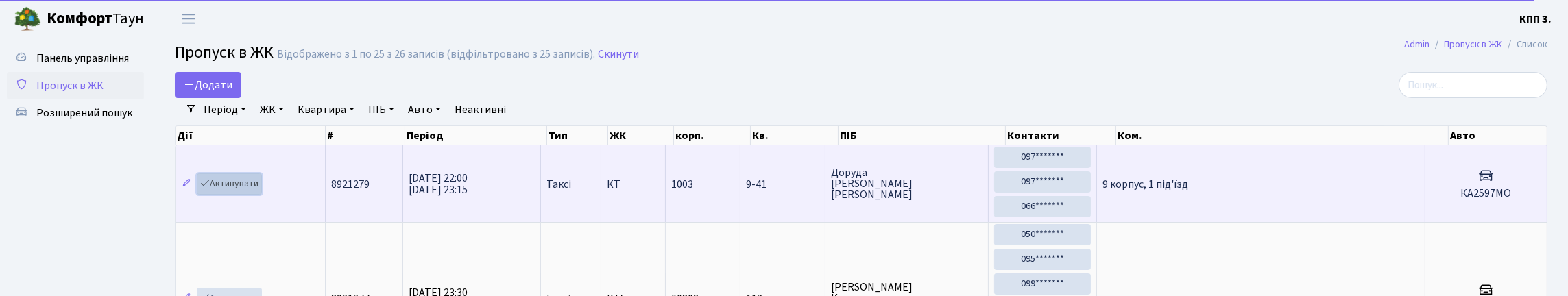
click at [234, 195] on link "Активувати" at bounding box center [229, 184] width 65 height 21
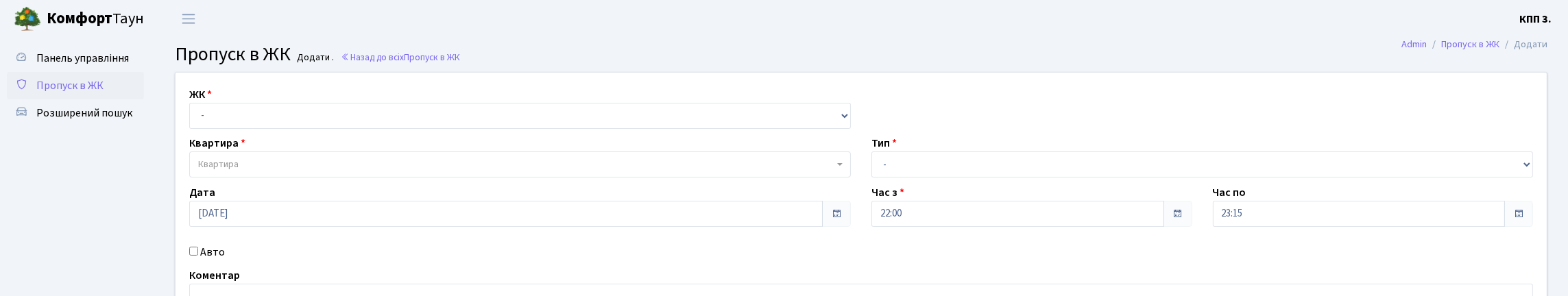
click at [291, 129] on select "- КТ, вул. Регенераторна, 4 КТ2, просп. Соборності, 17 КТ3, вул. Березнева, 16 …" at bounding box center [520, 116] width 661 height 26
select select "295"
click at [192, 119] on select "- КТ, вул. Регенераторна, 4 КТ2, просп. Соборності, 17 КТ3, вул. Березнева, 16 …" at bounding box center [520, 116] width 661 height 26
select select
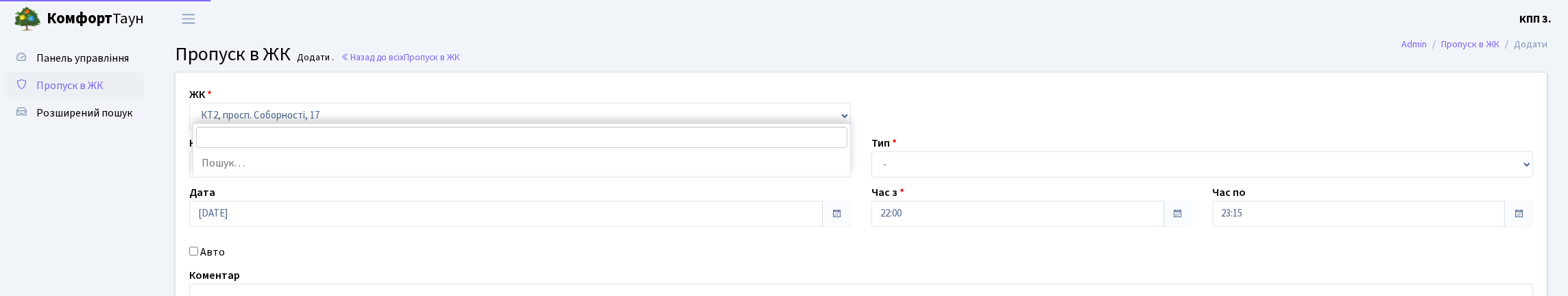
click at [299, 171] on span "Квартира" at bounding box center [516, 164] width 635 height 14
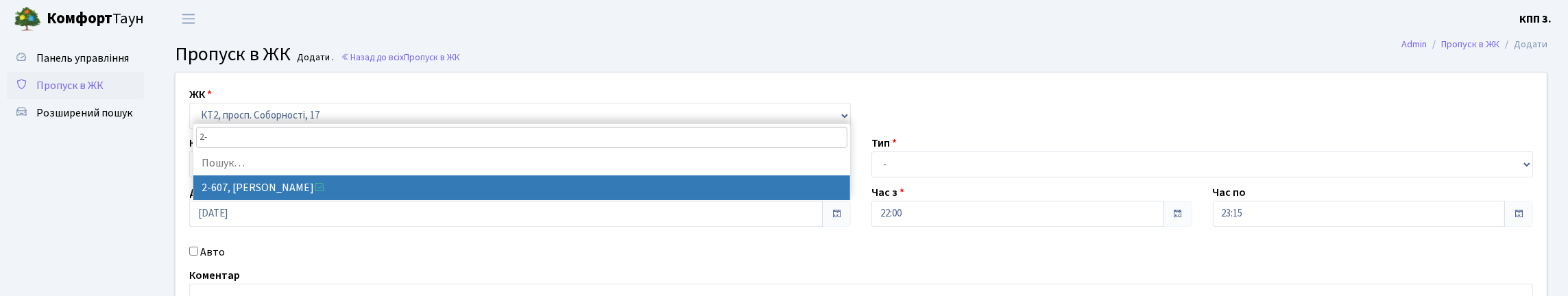
type input "2"
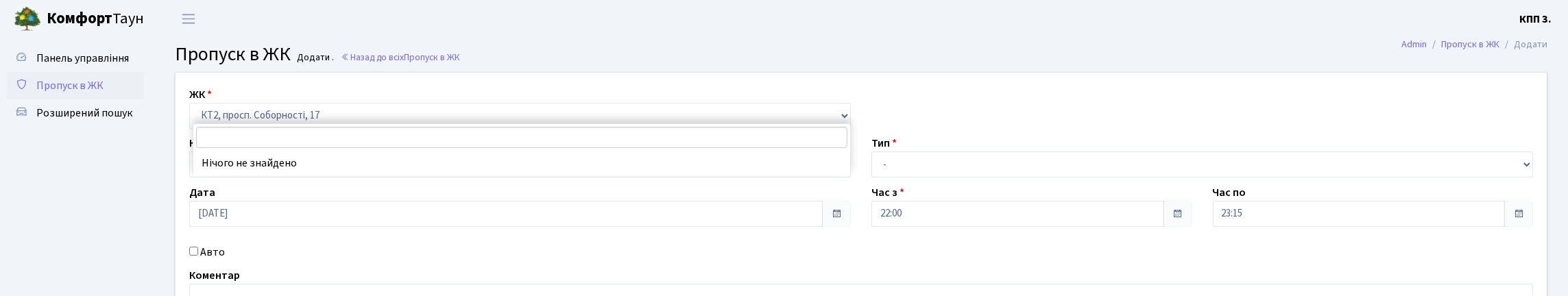
click at [80, 241] on ul "Панель управління Пропуск в ЖК Розширений пошук" at bounding box center [75, 216] width 137 height 344
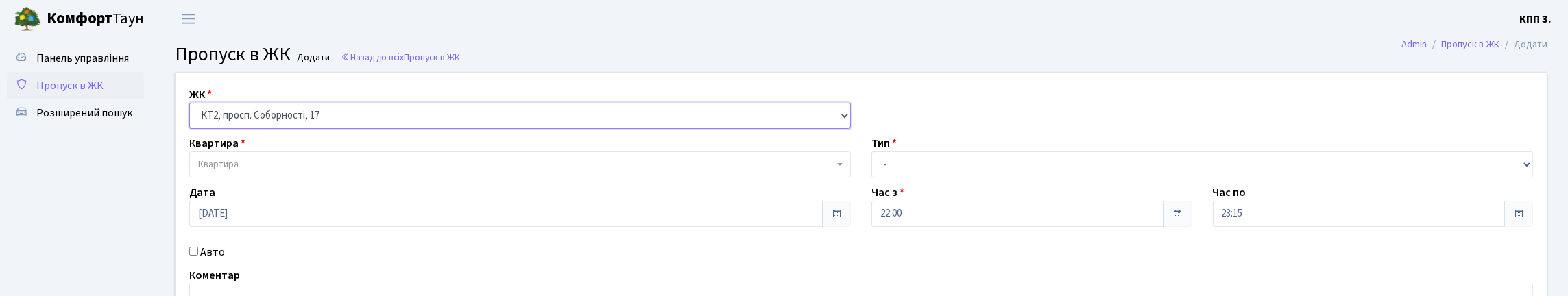
click at [388, 126] on select "- КТ, вул. Регенераторна, 4 КТ2, просп. [STREET_ADDRESS] [STREET_ADDRESS] [PERS…" at bounding box center [520, 116] width 661 height 26
select select "271"
click at [192, 119] on select "- КТ, вул. Регенераторна, 4 КТ2, просп. Соборності, 17 КТ3, вул. Березнева, 16 …" at bounding box center [520, 116] width 661 height 26
select select
click at [333, 171] on span "Квартира" at bounding box center [516, 164] width 635 height 14
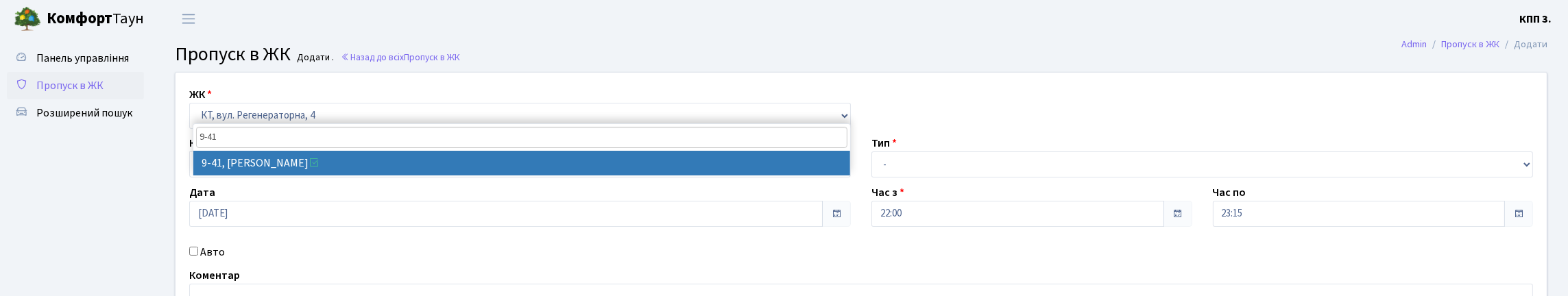
type input "9-41"
select select "6566"
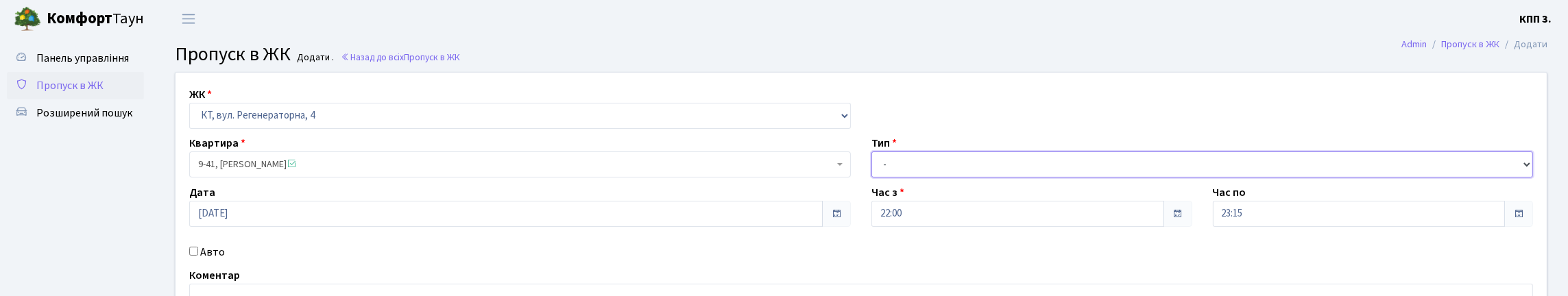
click at [908, 177] on select "- Доставка Таксі Гості Сервіс" at bounding box center [1202, 164] width 661 height 26
select select "2"
click at [871, 177] on select "- Доставка Таксі Гості Сервіс" at bounding box center [1202, 164] width 661 height 26
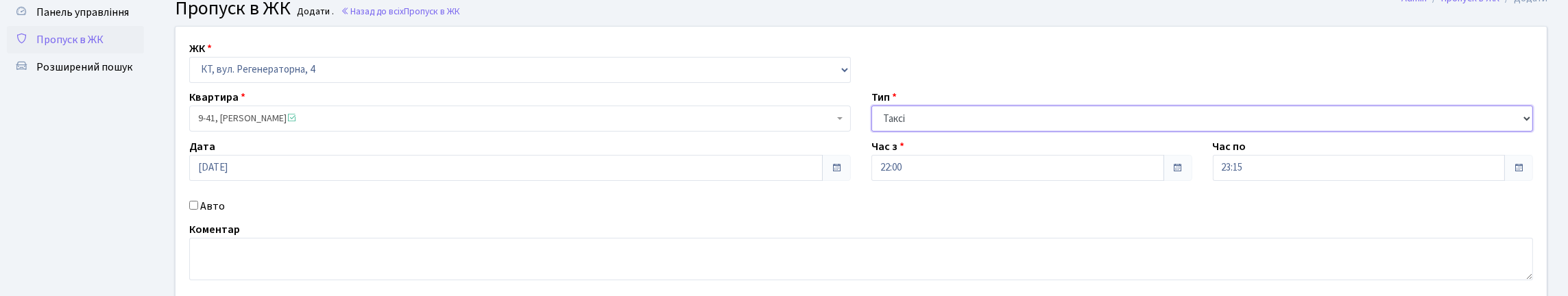
scroll to position [68, 0]
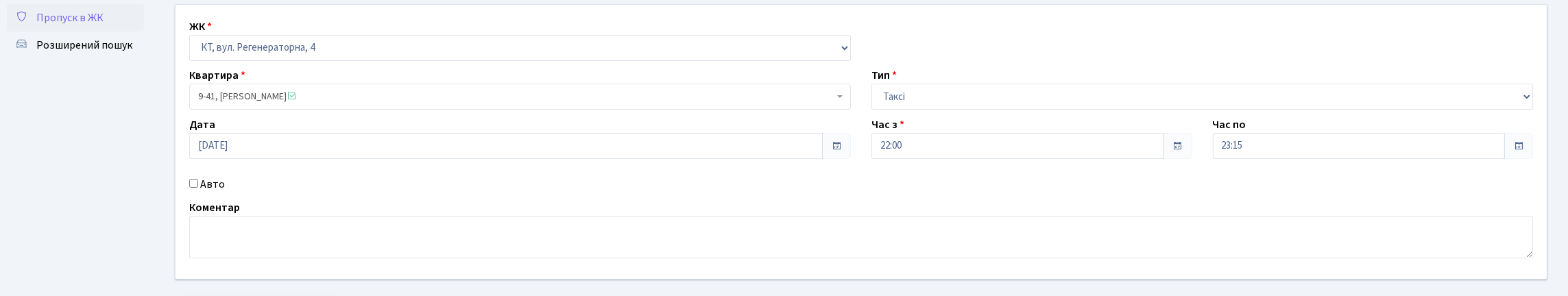
click at [197, 187] on input "Авто" at bounding box center [194, 184] width 9 height 9
checkbox input "true"
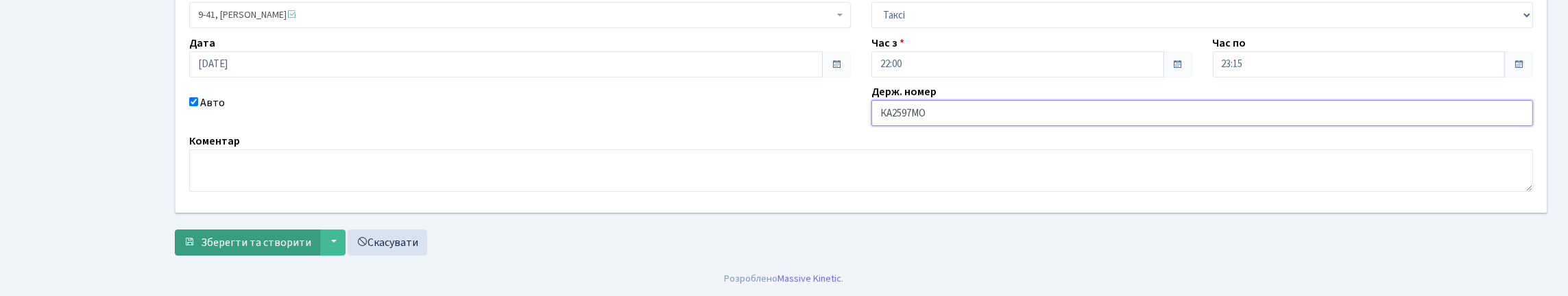
scroll to position [241, 0]
type input "КА2597МО"
click at [247, 238] on span "Зберегти та створити" at bounding box center [255, 242] width 111 height 15
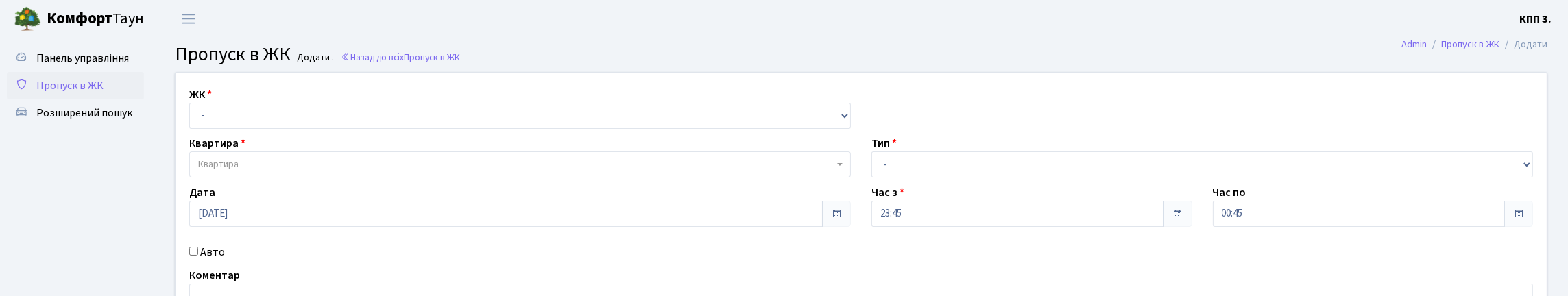
click at [65, 93] on span "Пропуск в ЖК" at bounding box center [70, 85] width 67 height 15
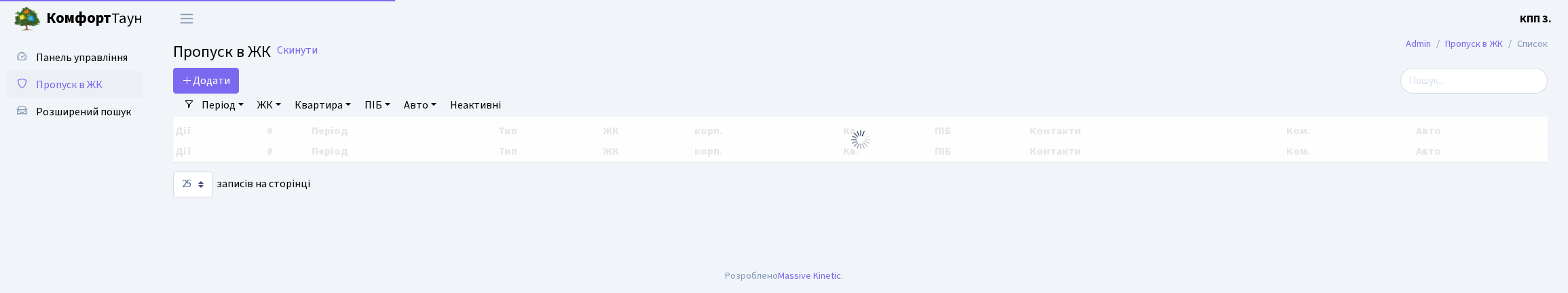
select select "25"
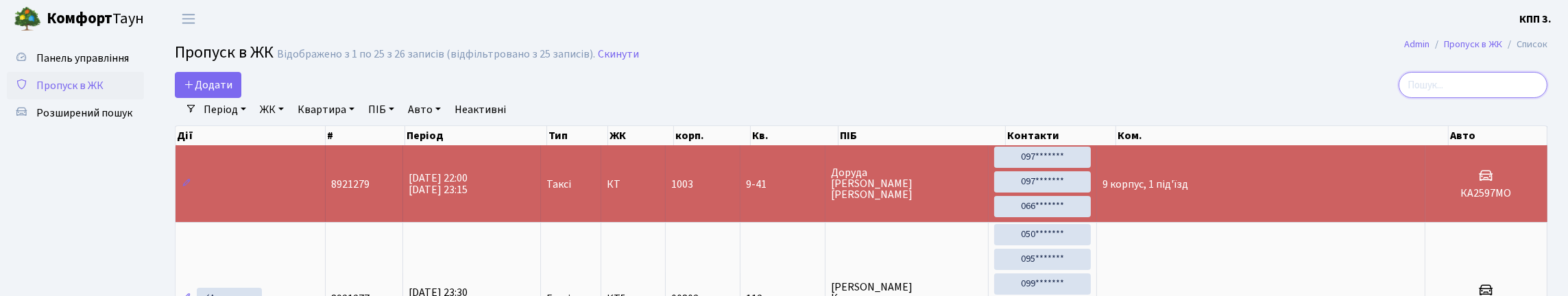
click at [1417, 97] on input "search" at bounding box center [1472, 84] width 149 height 26
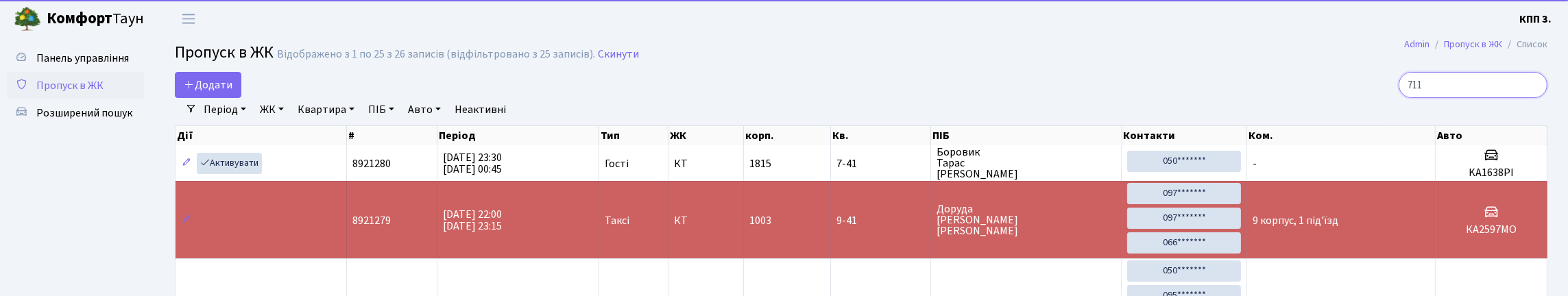
type input "7113"
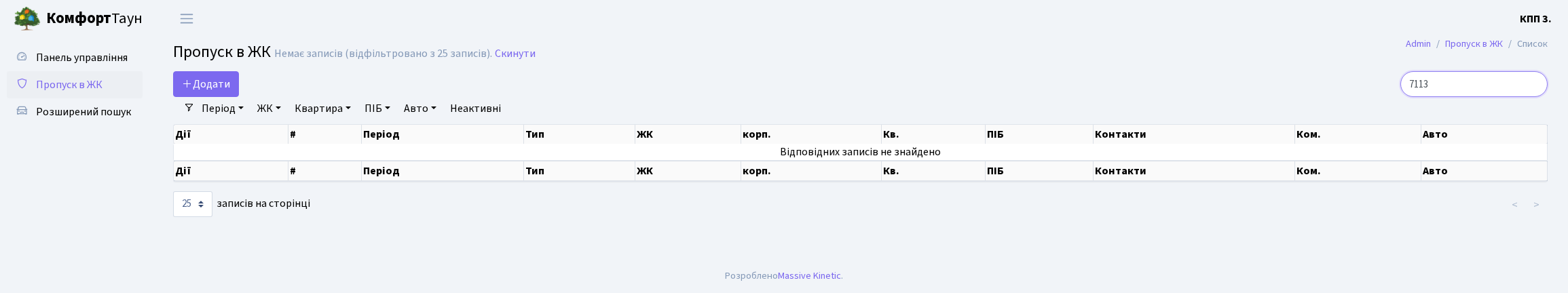
click at [1528, 97] on input "7113" at bounding box center [1473, 84] width 147 height 26
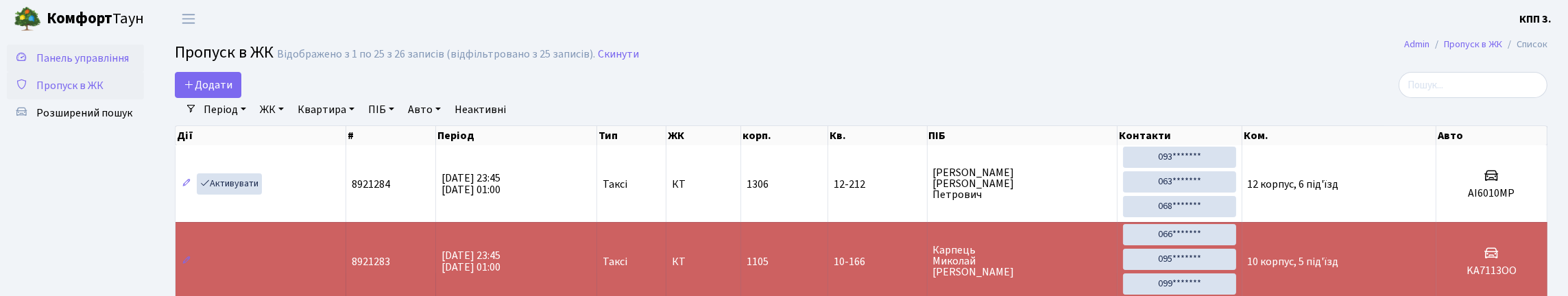
click at [56, 66] on span "Панель управління" at bounding box center [83, 58] width 93 height 15
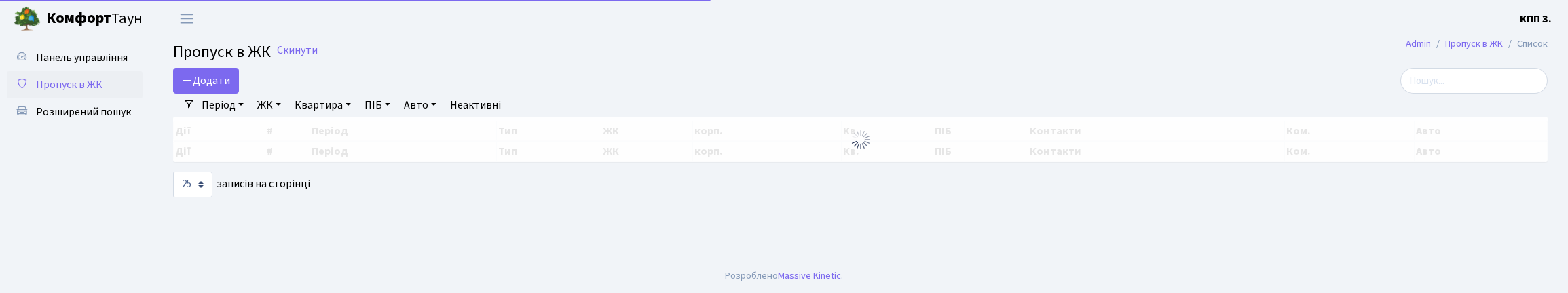
select select "25"
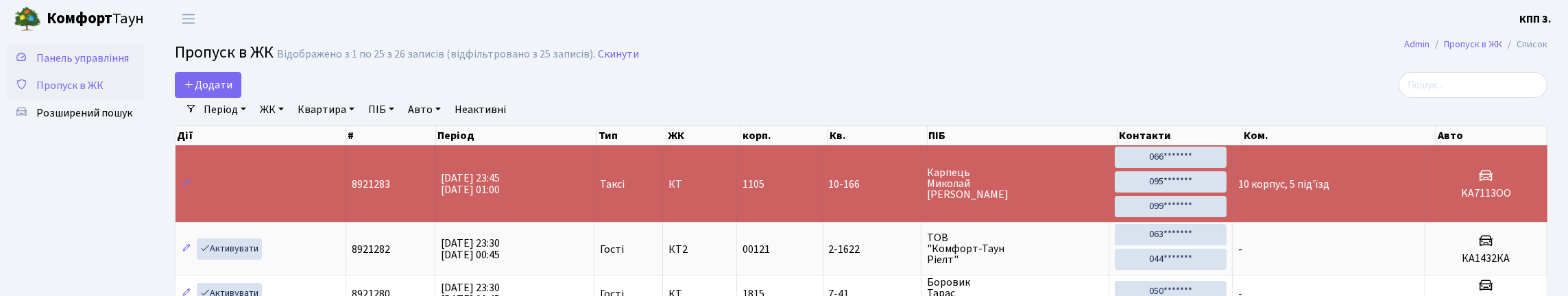
click at [63, 57] on span "Панель управління" at bounding box center [83, 58] width 93 height 15
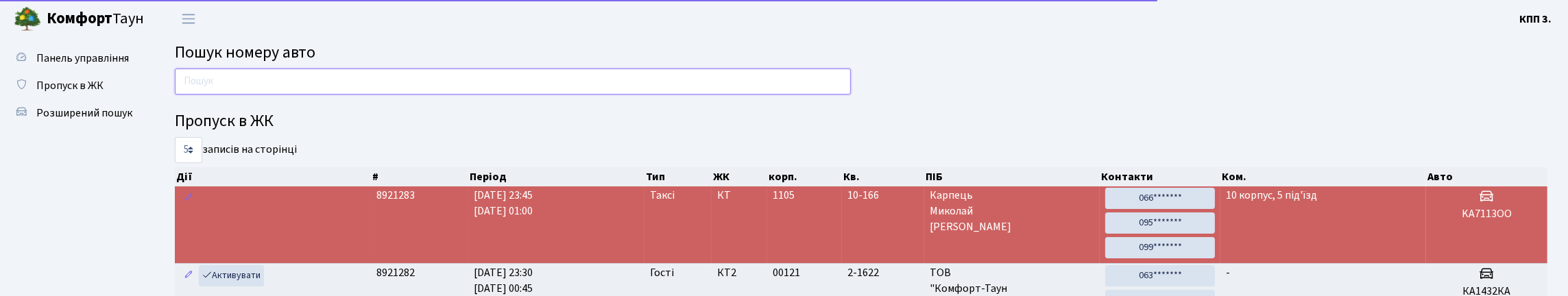
click at [339, 95] on input "text" at bounding box center [513, 82] width 676 height 26
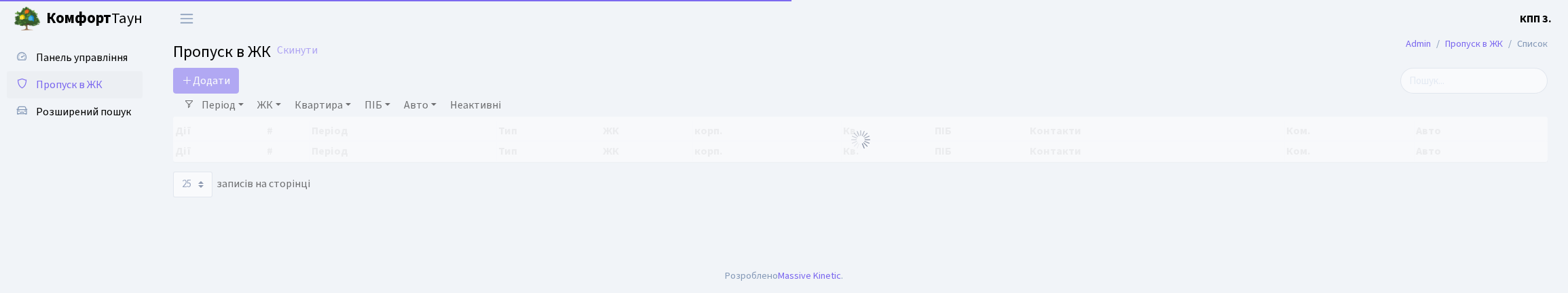
select select "25"
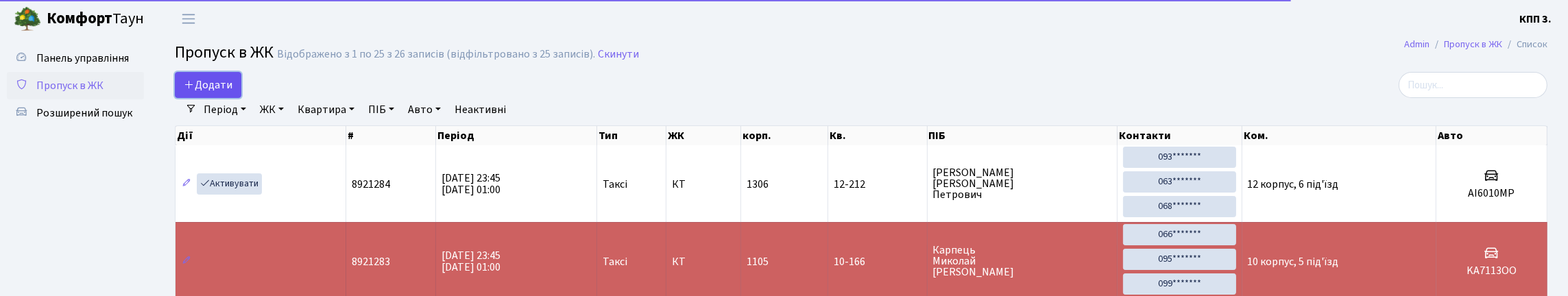
click at [216, 93] on span "Додати" at bounding box center [208, 84] width 48 height 15
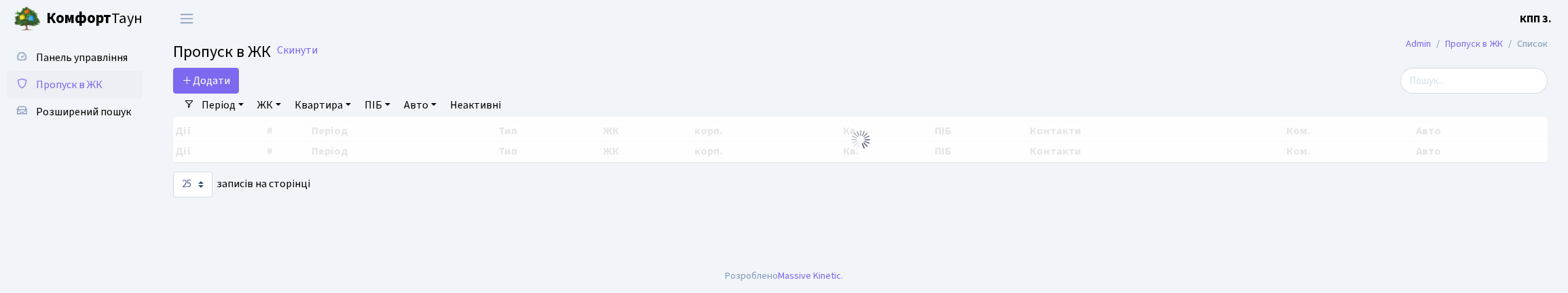
select select "25"
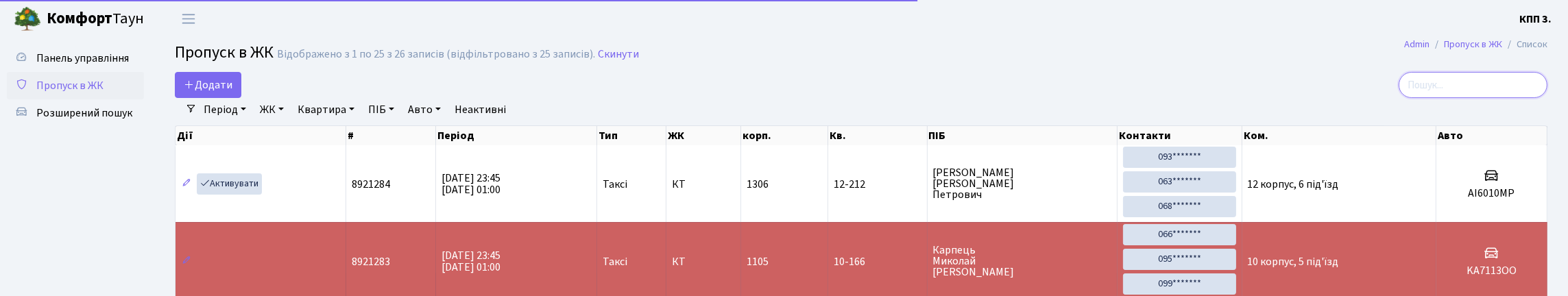
click at [1426, 84] on input "search" at bounding box center [1472, 84] width 149 height 26
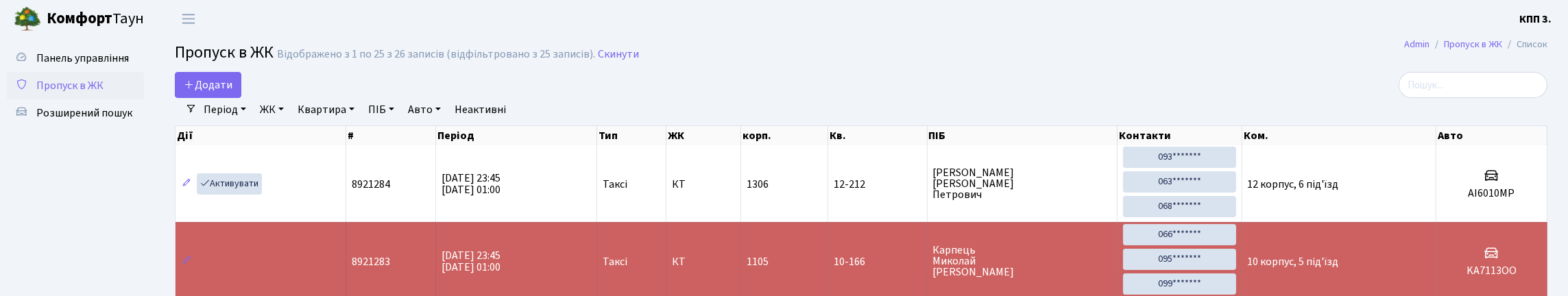
click at [1010, 84] on div "Додати" at bounding box center [629, 84] width 908 height 26
click at [1513, 97] on input "search" at bounding box center [1472, 84] width 149 height 26
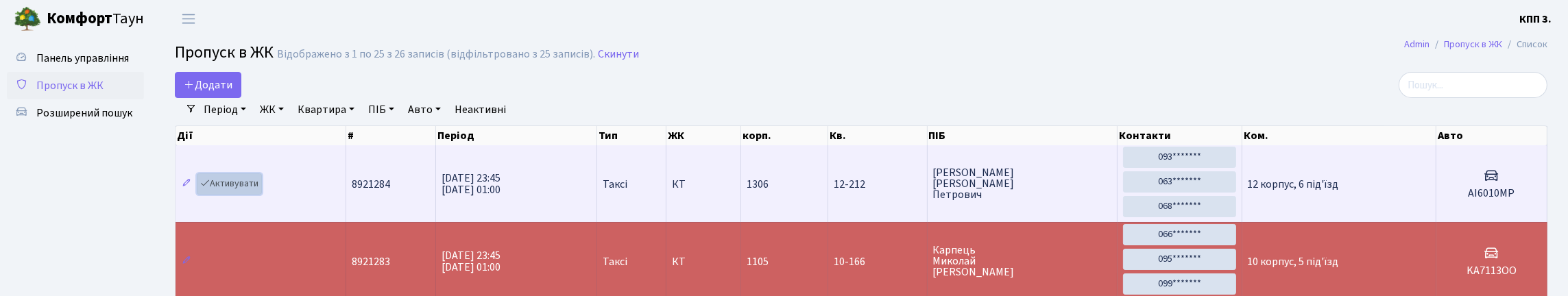
click at [231, 195] on link "Активувати" at bounding box center [229, 184] width 65 height 21
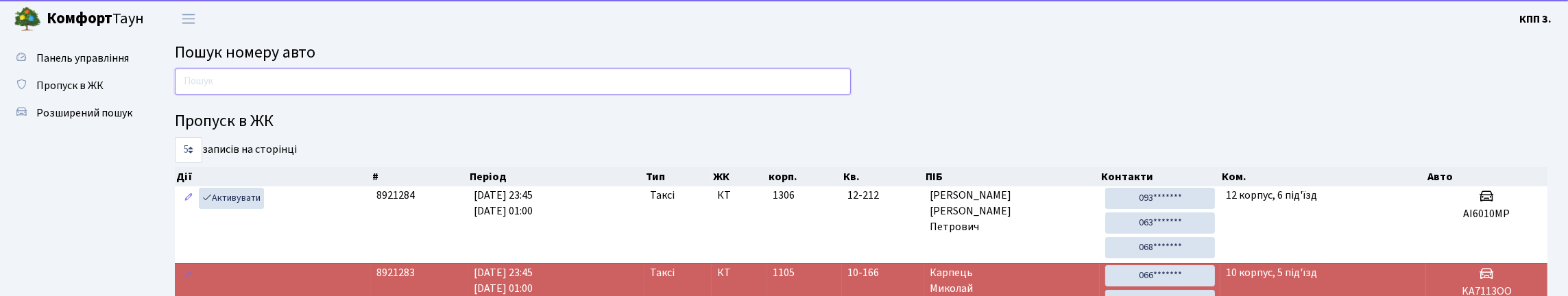
click at [242, 94] on input "text" at bounding box center [513, 82] width 676 height 26
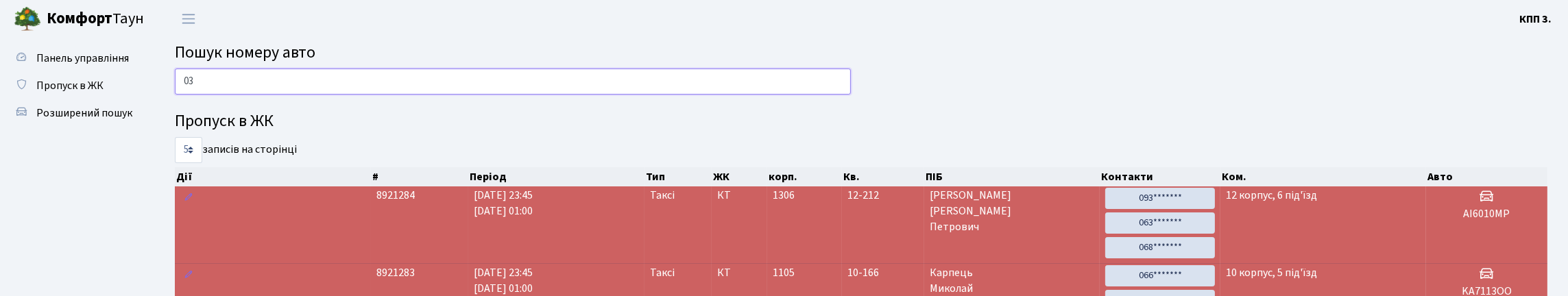
type input "0"
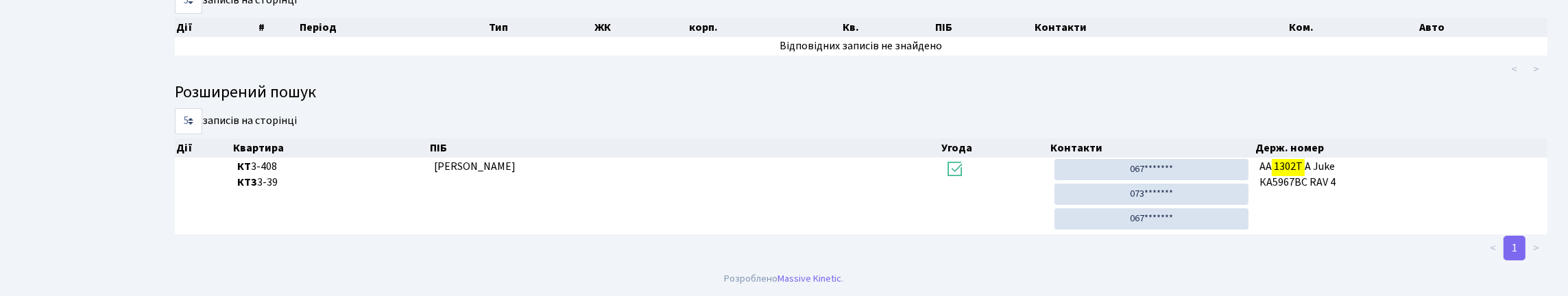
scroll to position [83, 0]
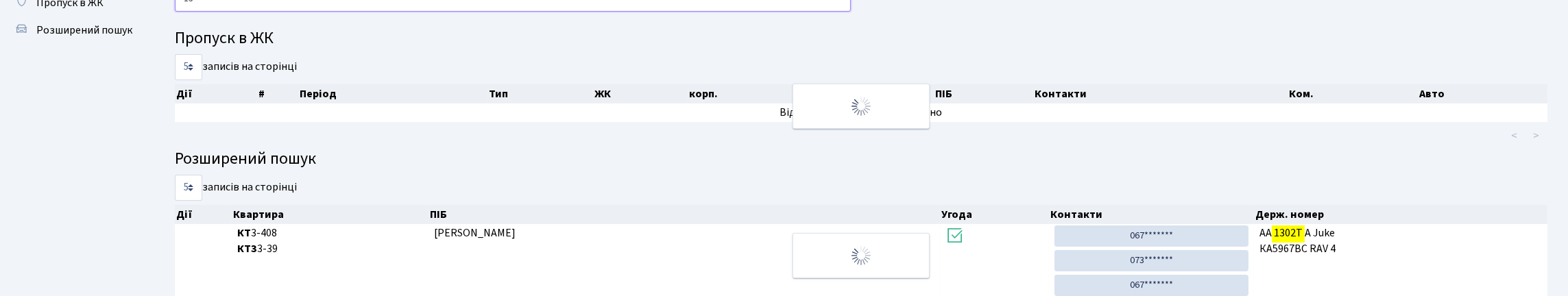
type input "1"
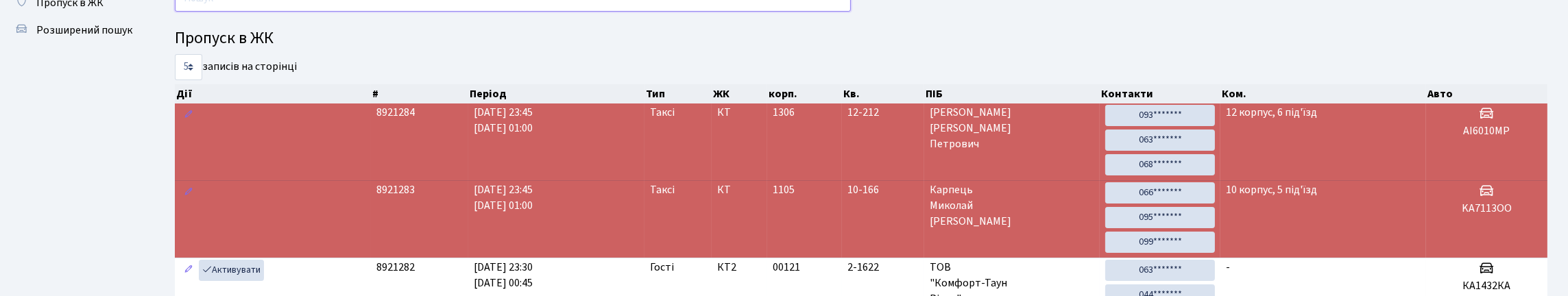
scroll to position [14, 0]
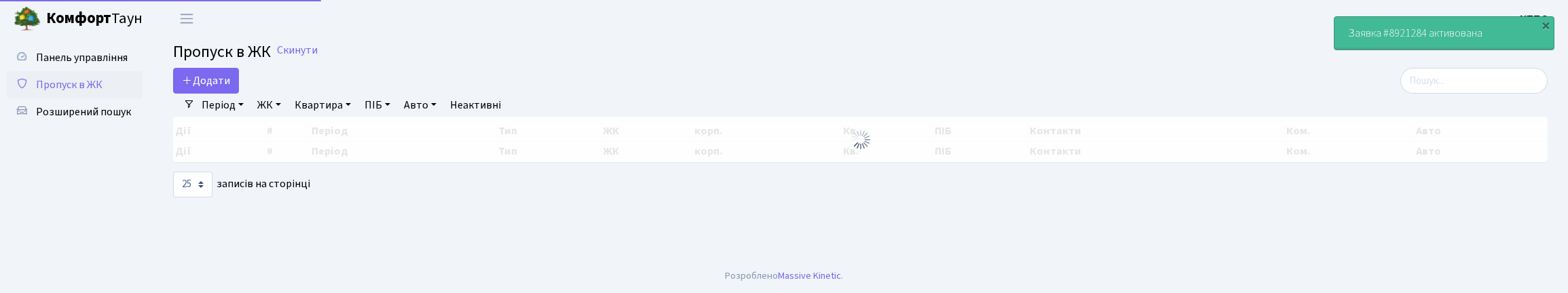
select select "25"
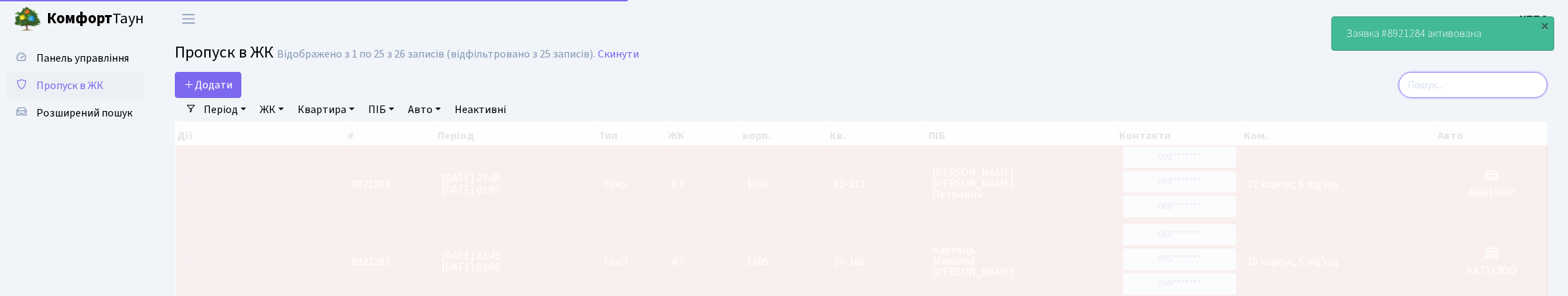
click at [1532, 98] on input "search" at bounding box center [1472, 84] width 149 height 26
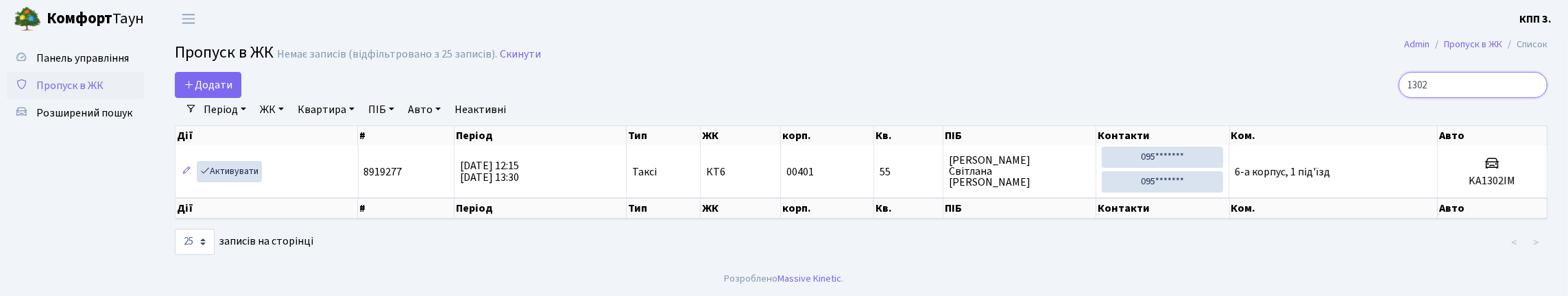
type input "1302"
click at [1531, 98] on input "1302" at bounding box center [1472, 84] width 149 height 26
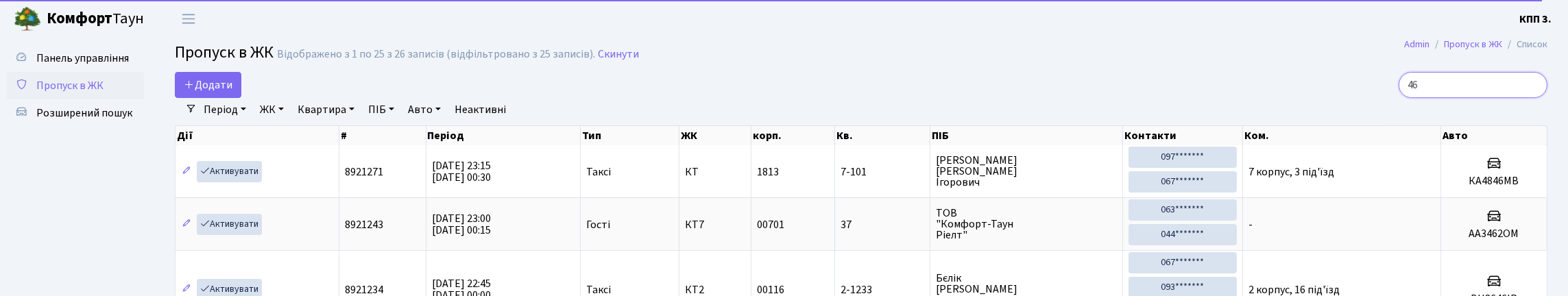
type input "464"
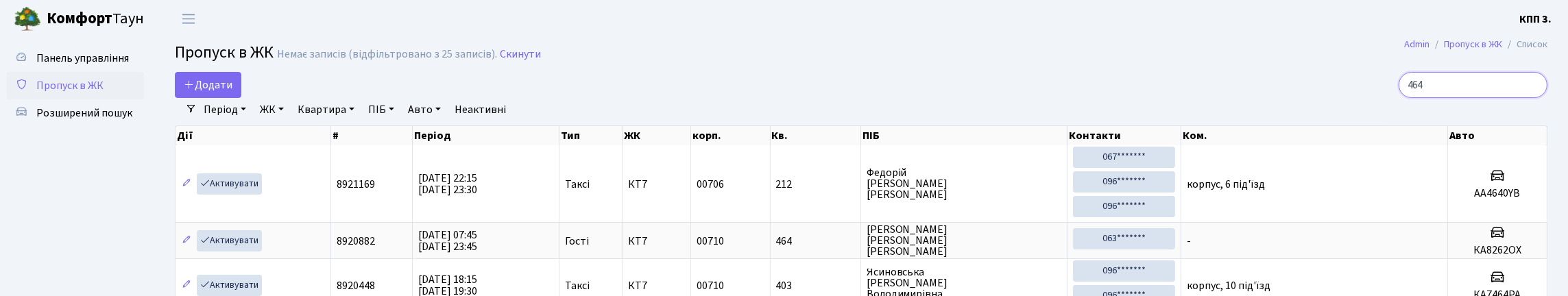
click at [1532, 96] on input "464" at bounding box center [1472, 84] width 149 height 26
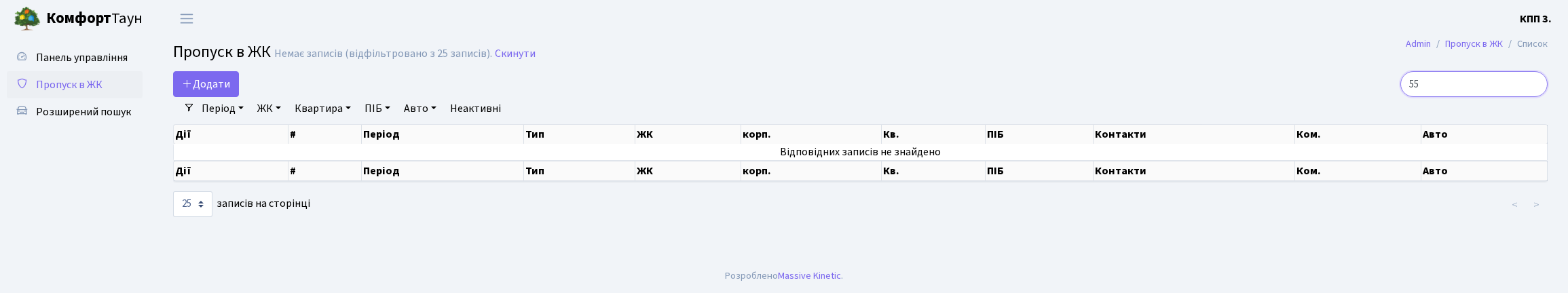
type input "5"
type input "6373"
click at [222, 120] on link "Період" at bounding box center [223, 108] width 53 height 23
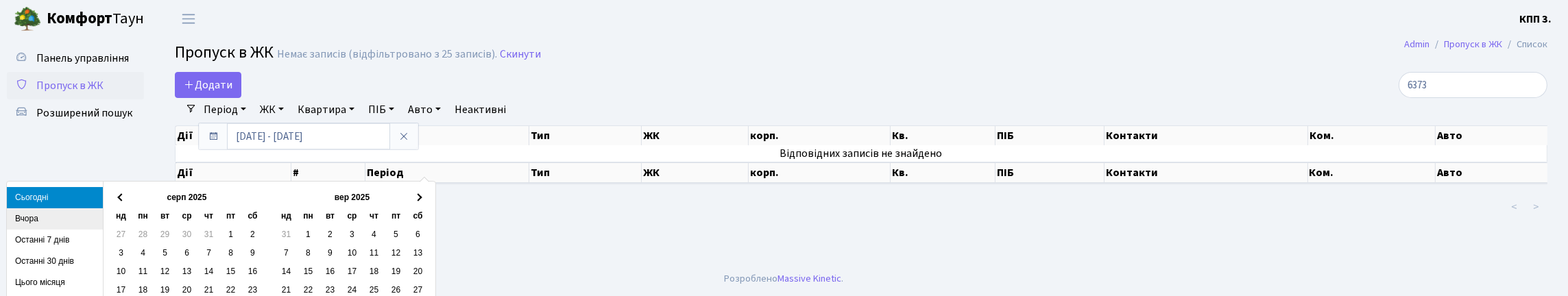
click at [23, 221] on li "Вчора" at bounding box center [54, 218] width 96 height 21
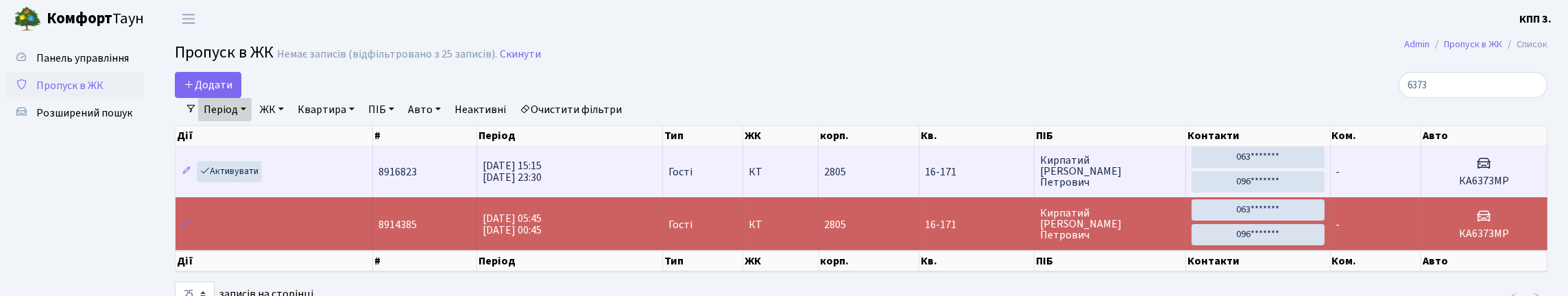
click at [1370, 198] on td "-" at bounding box center [1375, 171] width 90 height 52
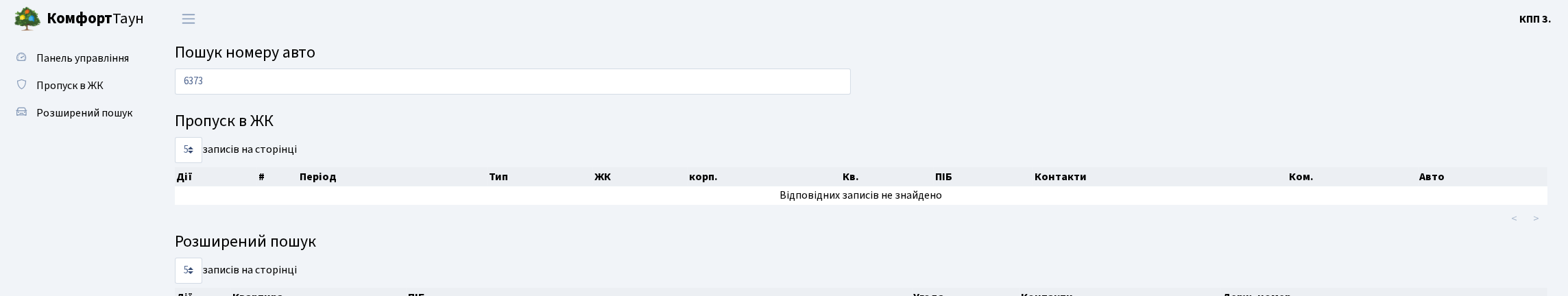
type input "6373"
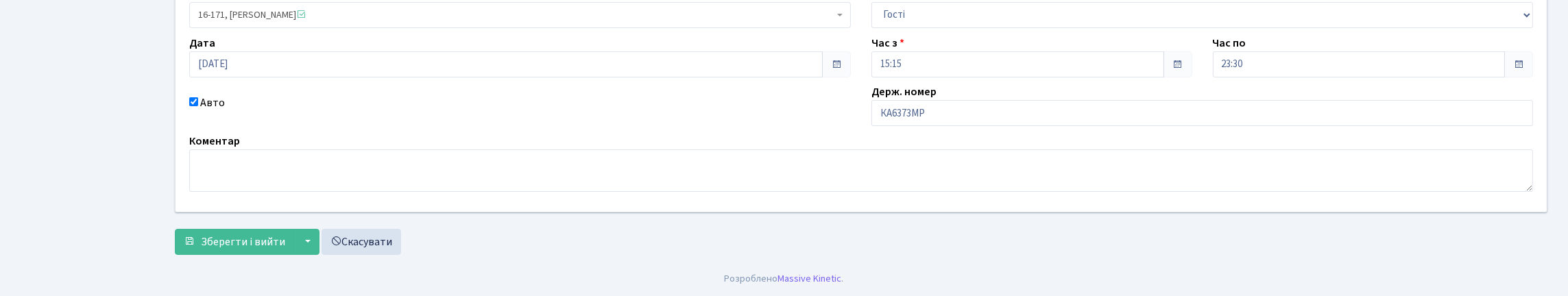
scroll to position [205, 0]
drag, startPoint x: 882, startPoint y: 119, endPoint x: 955, endPoint y: 117, distance: 73.0
click at [955, 117] on input "КА6373МР" at bounding box center [1202, 113] width 661 height 26
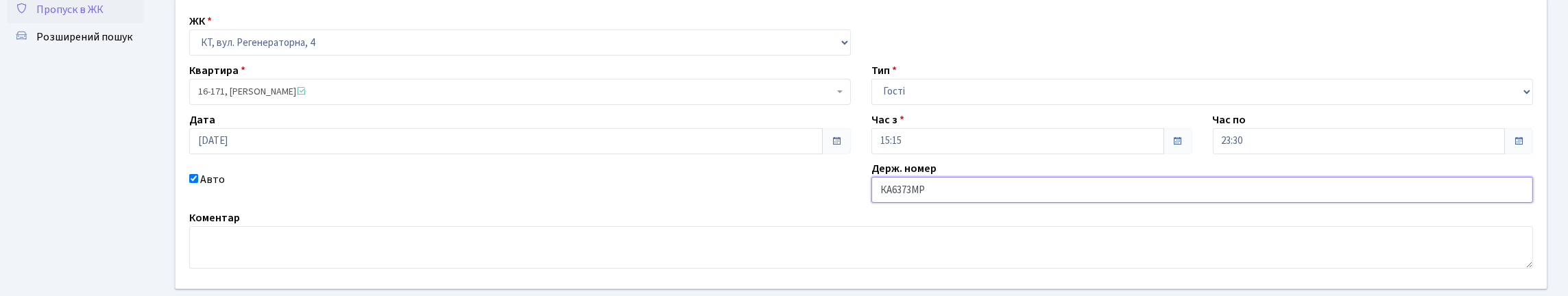
scroll to position [68, 0]
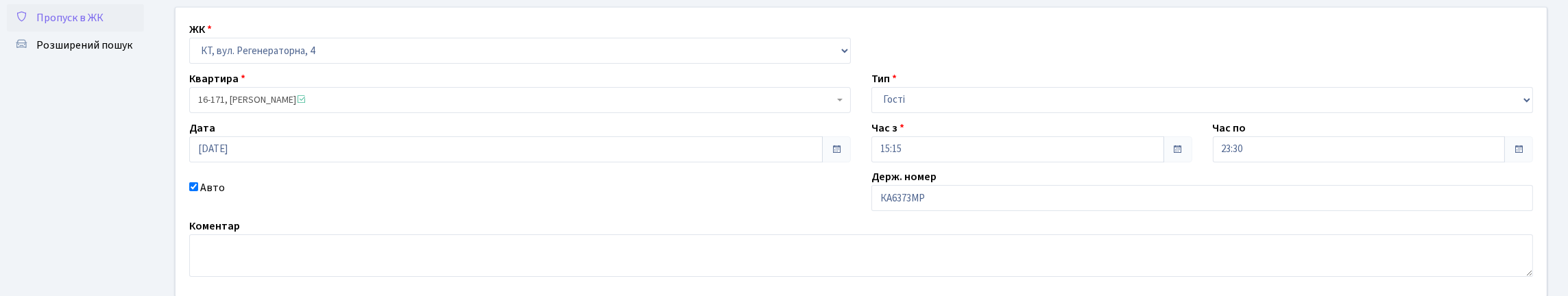
click at [80, 25] on span "Пропуск в ЖК" at bounding box center [70, 18] width 67 height 15
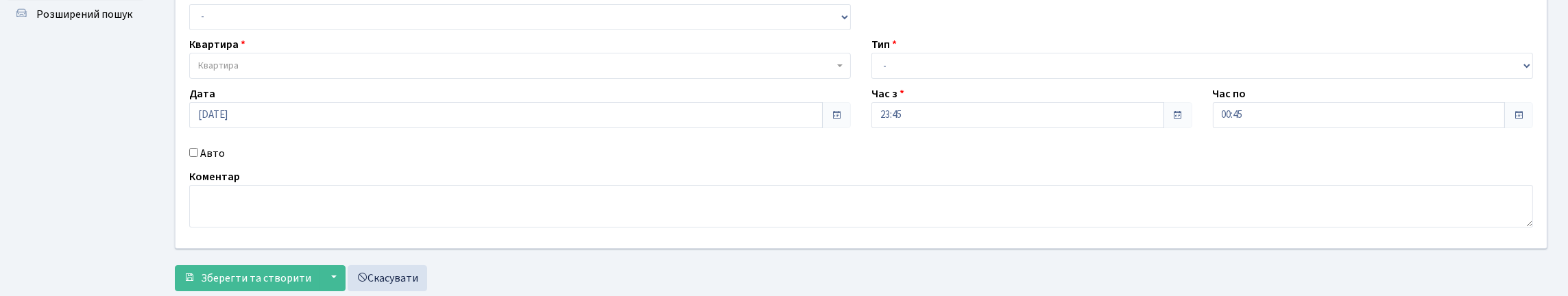
scroll to position [97, 0]
click at [198, 158] on input "Авто" at bounding box center [194, 154] width 9 height 9
checkbox input "true"
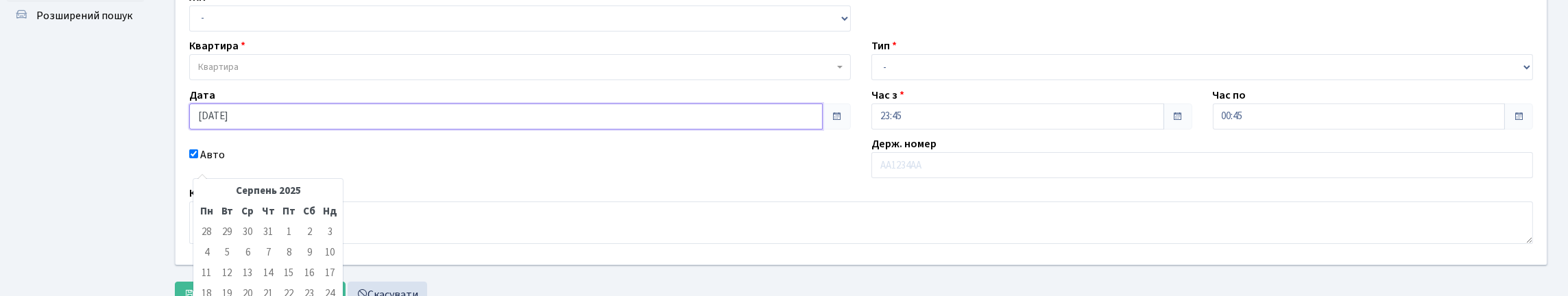
click at [274, 129] on input "[DATE]" at bounding box center [506, 116] width 634 height 26
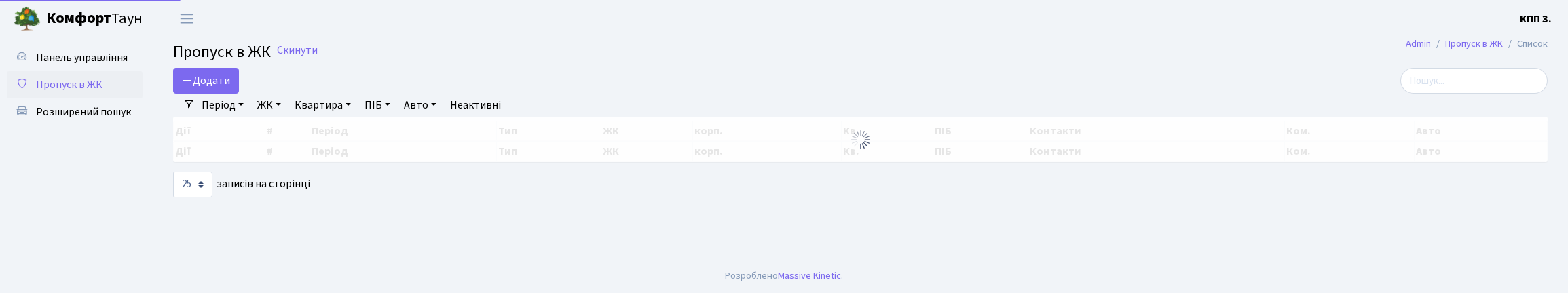
select select "25"
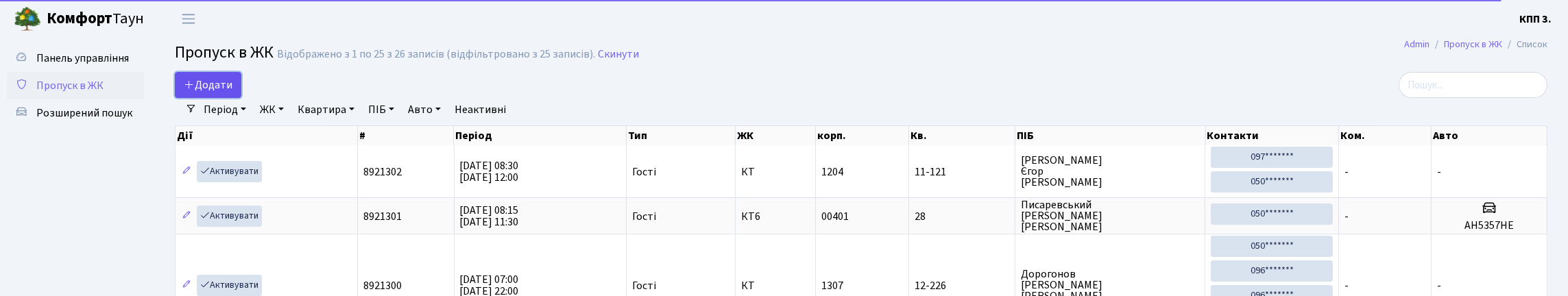
click at [216, 90] on span "Додати" at bounding box center [208, 84] width 48 height 15
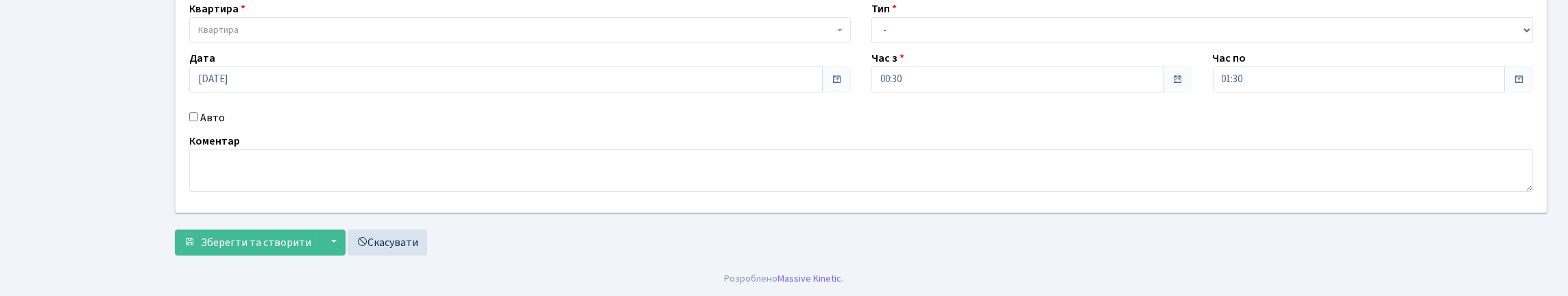
scroll to position [219, 0]
click at [194, 112] on input "Авто" at bounding box center [194, 117] width 9 height 9
checkbox input "true"
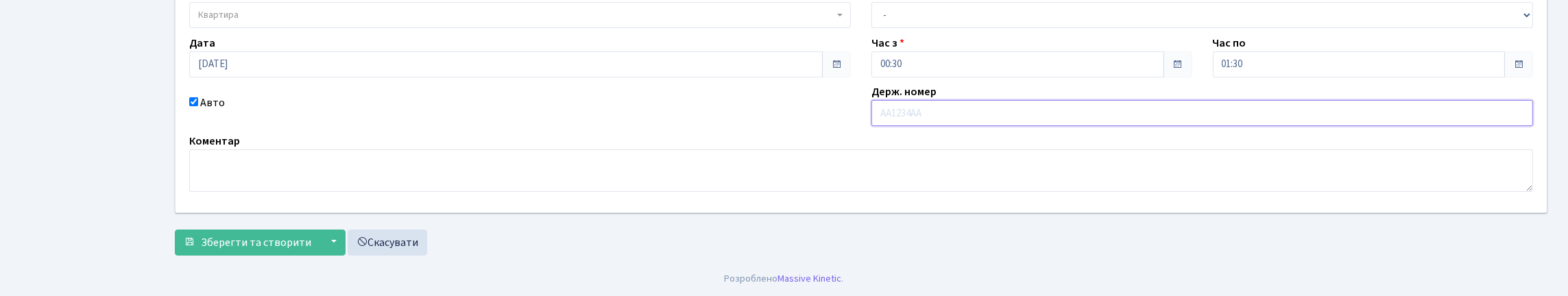
click at [964, 100] on input "text" at bounding box center [1202, 113] width 661 height 26
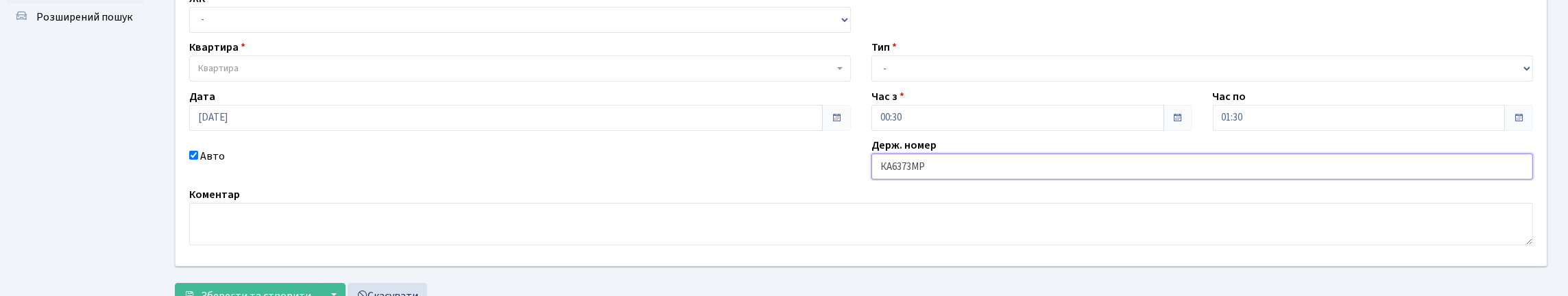
scroll to position [82, 0]
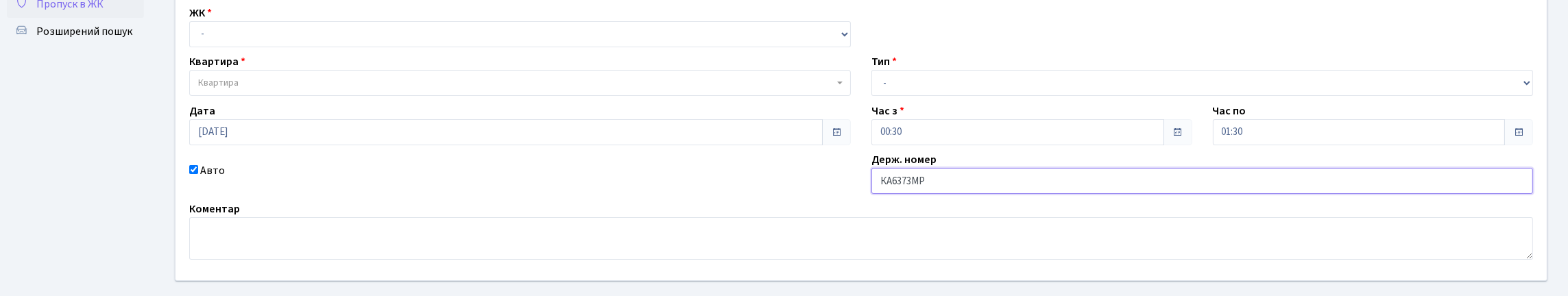
type input "КА6373МР"
click at [933, 96] on select "- Доставка Таксі Гості Сервіс" at bounding box center [1202, 83] width 661 height 26
select select "3"
click at [871, 96] on select "- Доставка Таксі Гості Сервіс" at bounding box center [1202, 83] width 661 height 26
click at [250, 47] on select "- КТ, вул. Регенераторна, 4 КТ2, просп. Соборності, 17 КТ3, вул. Березнева, 16 …" at bounding box center [520, 34] width 661 height 26
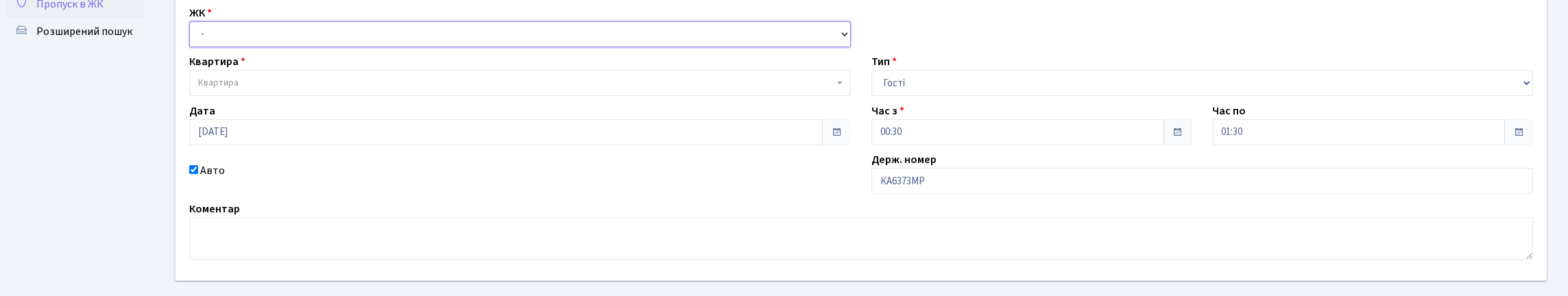
select select "271"
click at [192, 36] on select "- КТ, вул. Регенераторна, 4 КТ2, просп. Соборності, 17 КТ3, вул. Березнева, 16 …" at bounding box center [520, 34] width 661 height 26
select select
click at [294, 90] on span "Квартира" at bounding box center [516, 83] width 635 height 14
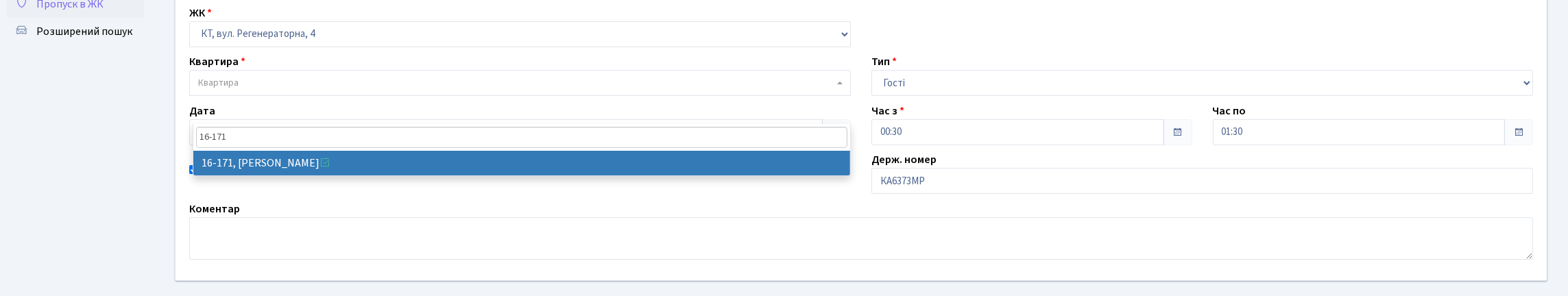
type input "16-171"
select select "8732"
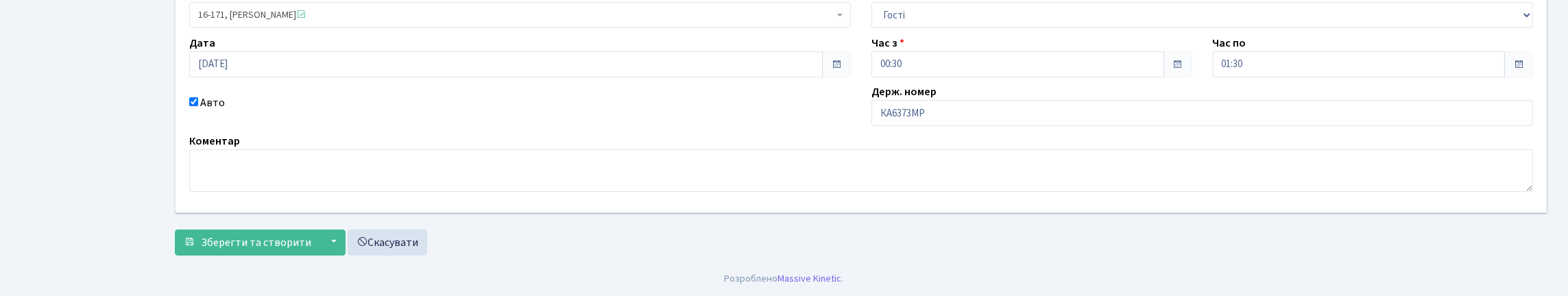
scroll to position [241, 0]
click at [270, 237] on span "Зберегти та створити" at bounding box center [255, 242] width 111 height 15
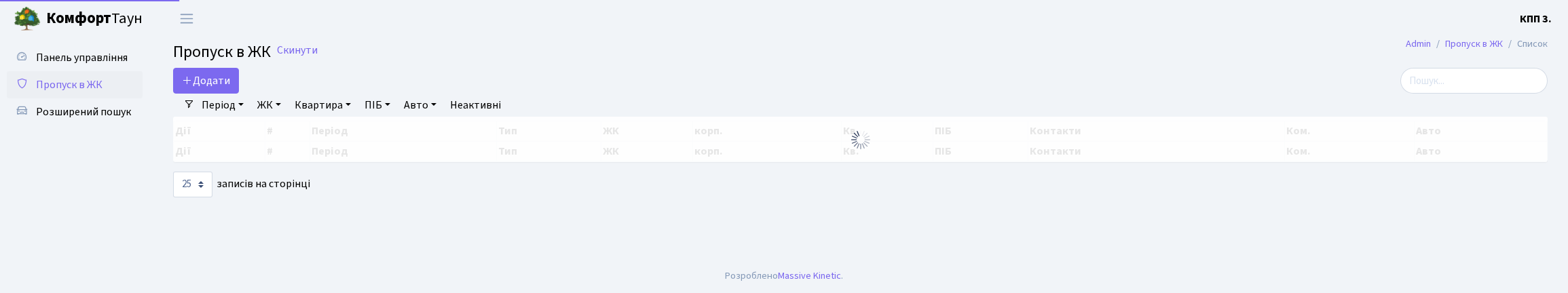
select select "25"
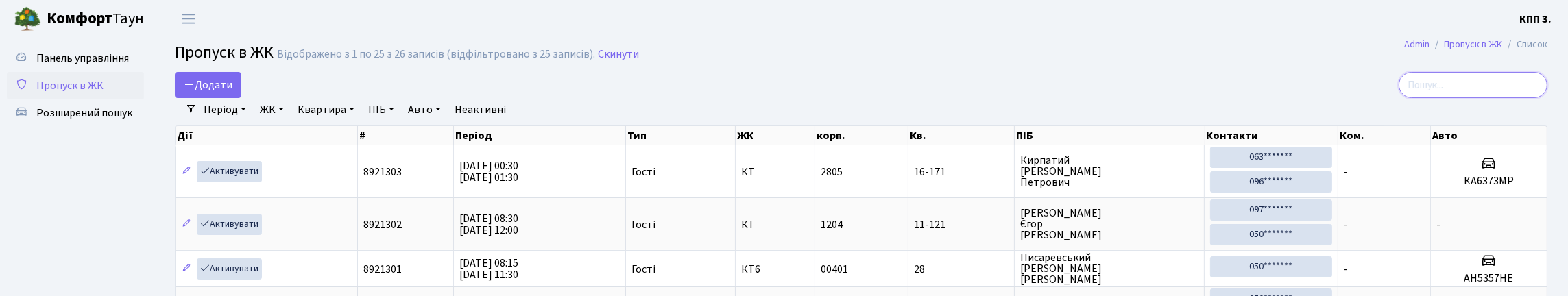
click at [1444, 97] on input "search" at bounding box center [1472, 84] width 149 height 26
